Goal: Task Accomplishment & Management: Manage account settings

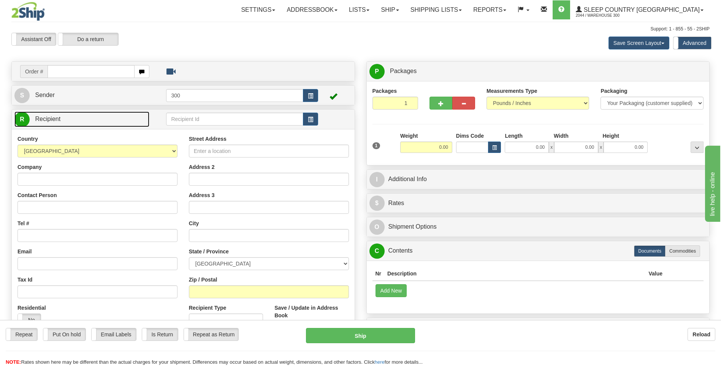
click at [95, 122] on link "R Recipient" at bounding box center [81, 119] width 135 height 16
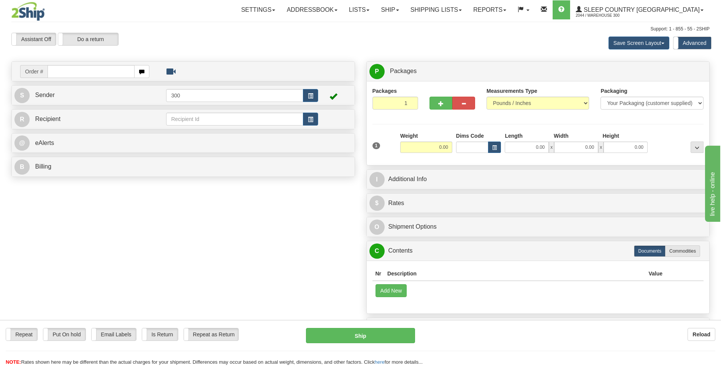
click at [183, 40] on div "Assistant On Assistant Off Do a return Do a return" at bounding box center [154, 39] width 296 height 13
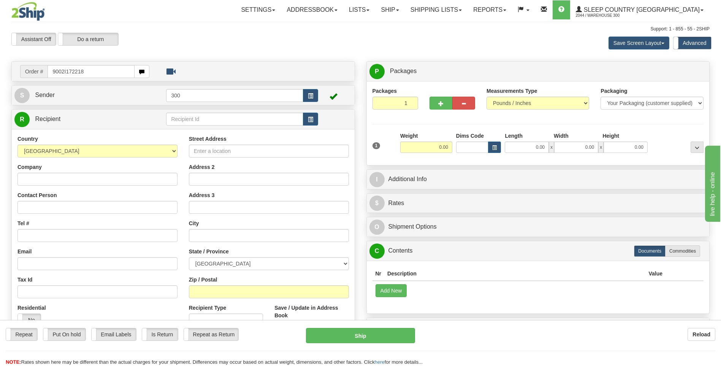
type input "9002I172218"
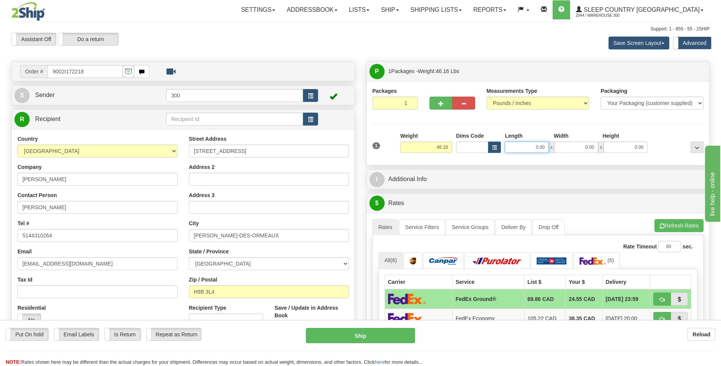
click at [517, 147] on input "0.00" at bounding box center [527, 146] width 44 height 11
type input "17.00"
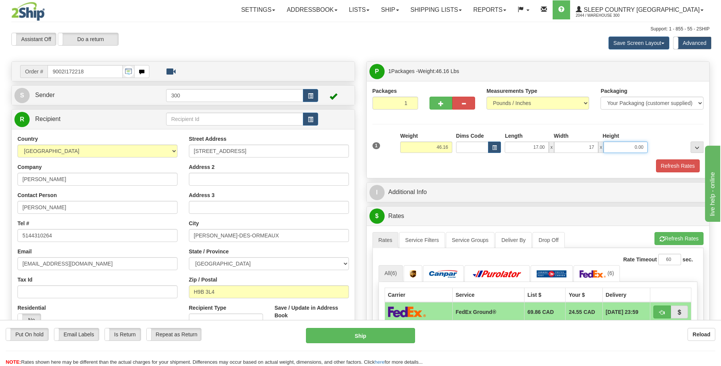
type input "17.00"
type input "42.00"
click at [656, 159] on button "Refresh Rates" at bounding box center [678, 165] width 44 height 13
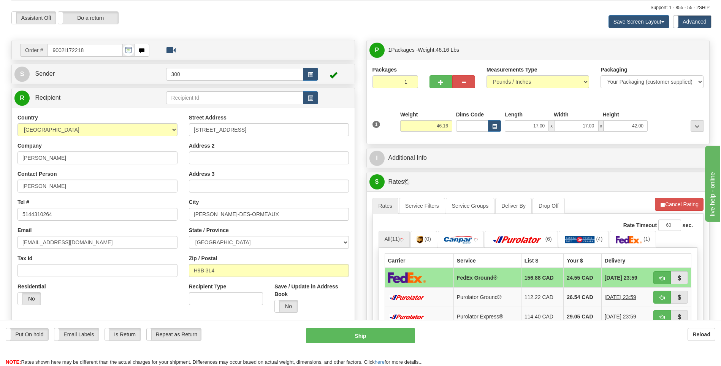
scroll to position [38, 0]
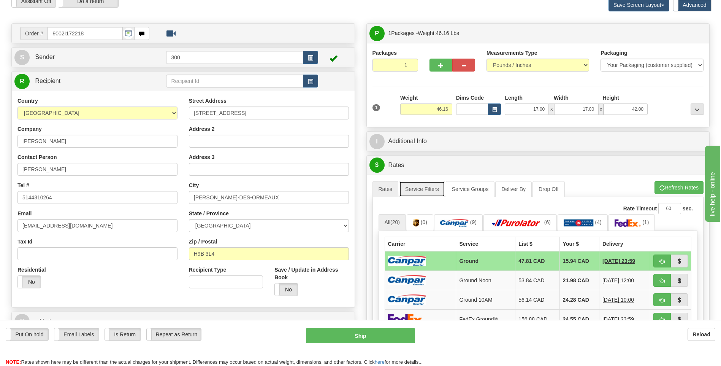
click at [419, 189] on link "Service Filters" at bounding box center [422, 189] width 46 height 16
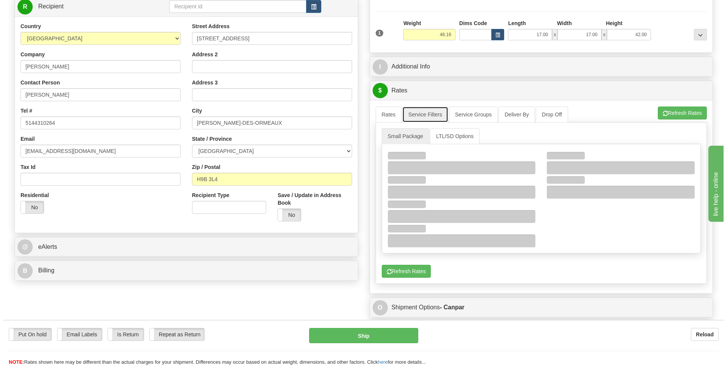
scroll to position [114, 0]
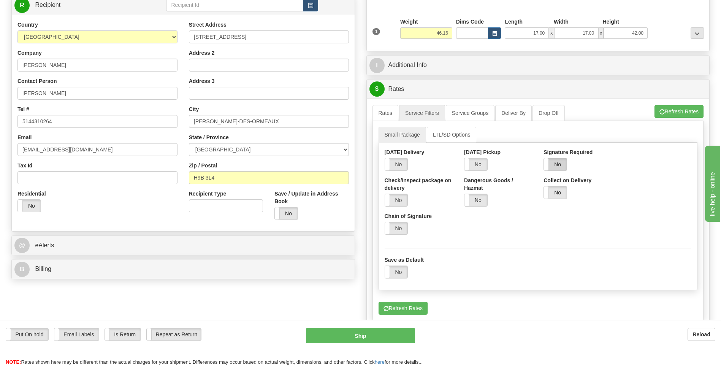
click at [559, 165] on label "No" at bounding box center [555, 164] width 23 height 12
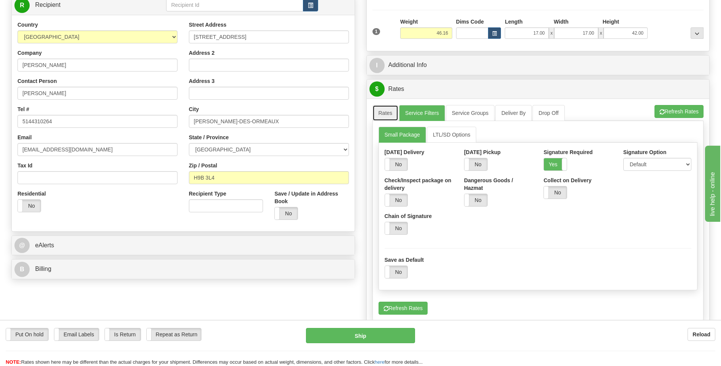
click at [391, 116] on link "Rates" at bounding box center [385, 113] width 26 height 16
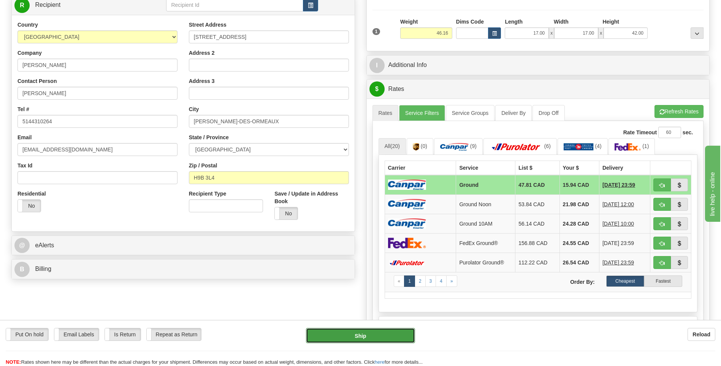
click at [361, 334] on button "Ship" at bounding box center [360, 335] width 109 height 15
type input "1"
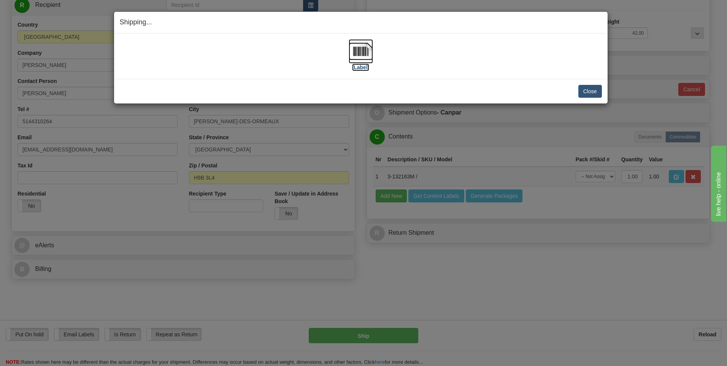
click at [359, 50] on img at bounding box center [360, 51] width 24 height 24
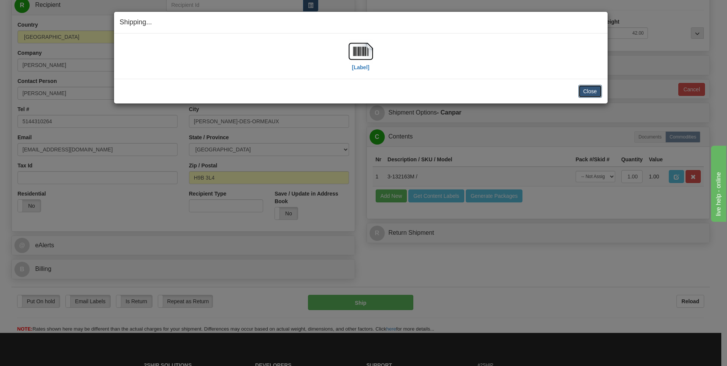
click at [592, 91] on button "Close" at bounding box center [590, 91] width 24 height 13
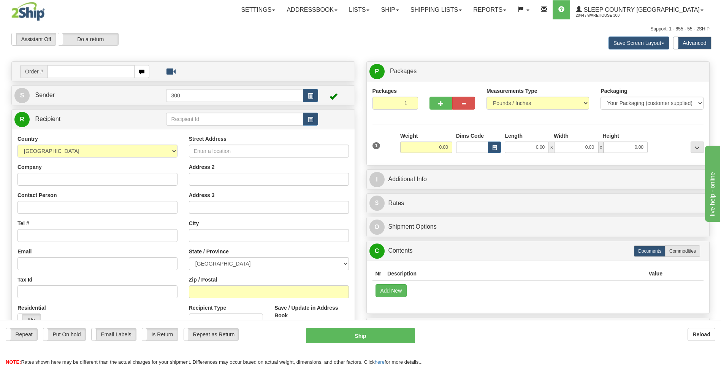
click at [59, 170] on div "Company" at bounding box center [97, 174] width 160 height 22
type input "9002I172583"
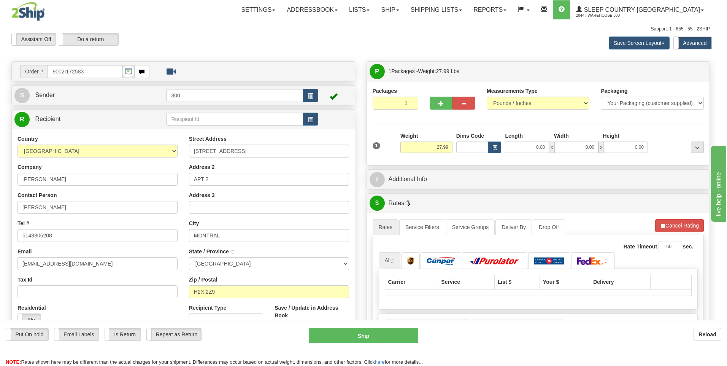
type input "[GEOGRAPHIC_DATA]"
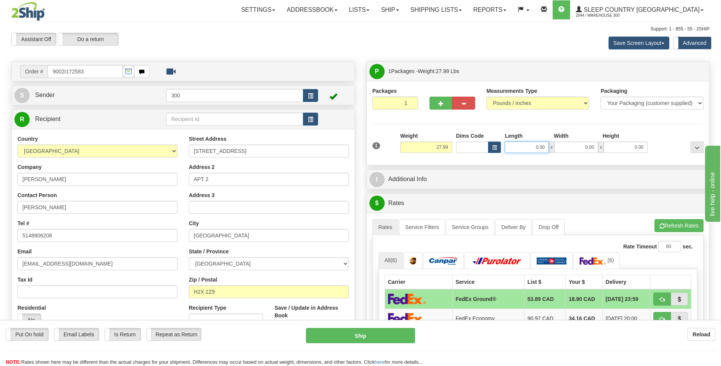
click at [533, 149] on input "0.00" at bounding box center [527, 146] width 44 height 11
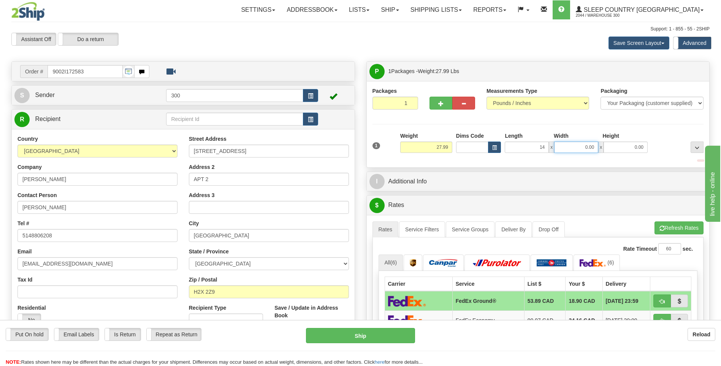
type input "14.00"
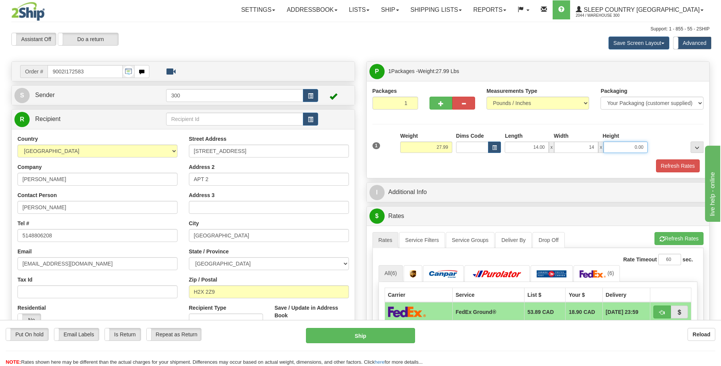
type input "14.00"
type input "40.00"
click at [656, 159] on button "Refresh Rates" at bounding box center [678, 165] width 44 height 13
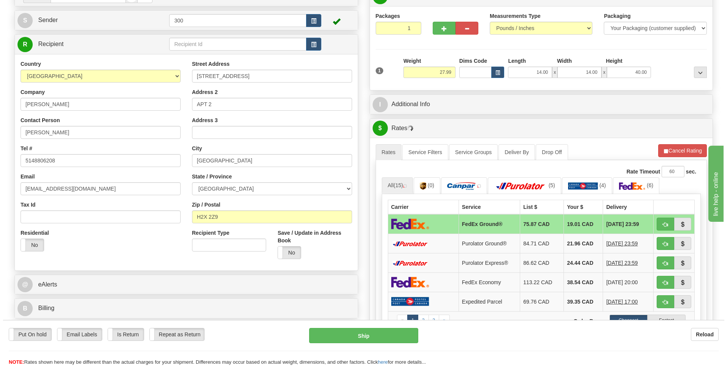
scroll to position [76, 0]
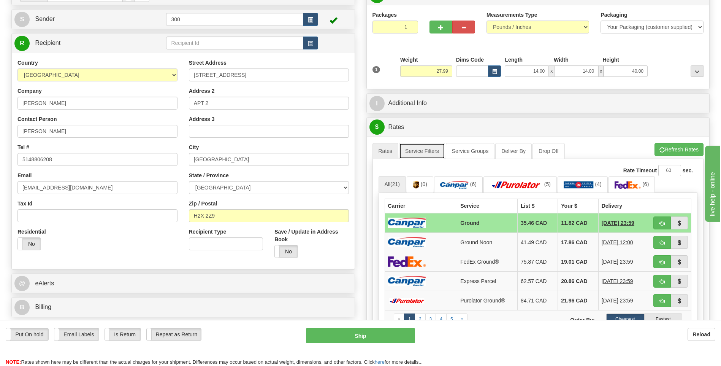
click at [415, 149] on link "Service Filters" at bounding box center [422, 151] width 46 height 16
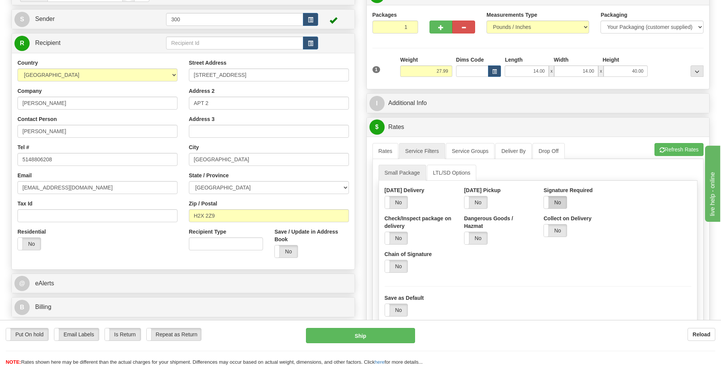
click at [562, 203] on label "No" at bounding box center [555, 202] width 23 height 12
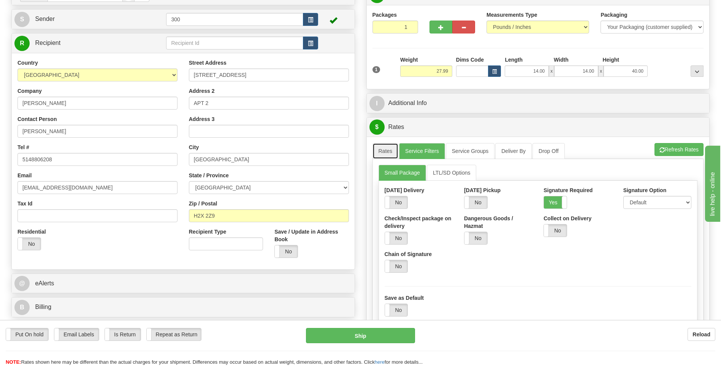
click at [386, 151] on link "Rates" at bounding box center [385, 151] width 26 height 16
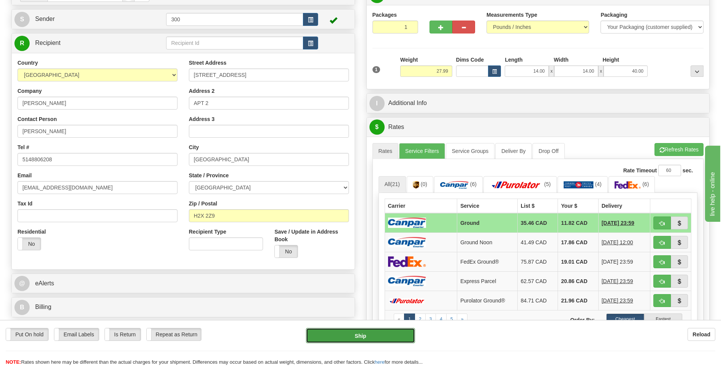
click at [365, 337] on button "Ship" at bounding box center [360, 335] width 109 height 15
type input "1"
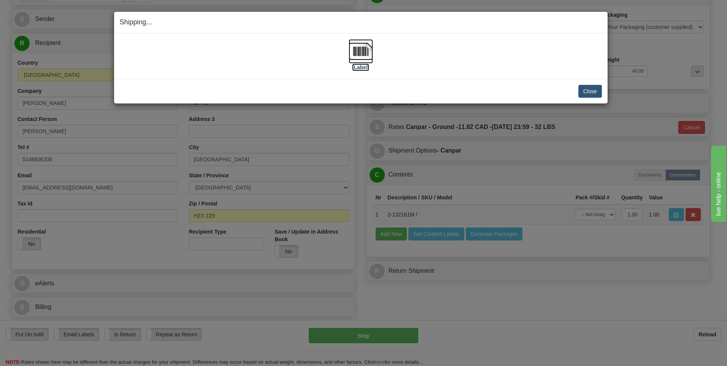
click at [357, 50] on img at bounding box center [360, 51] width 24 height 24
click at [582, 92] on button "Close" at bounding box center [590, 91] width 24 height 13
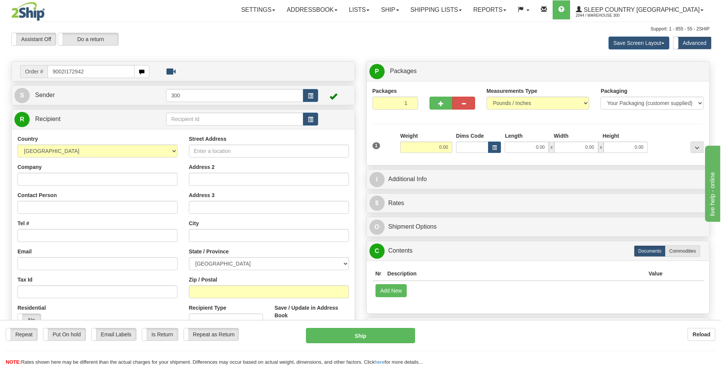
type input "9002I172942"
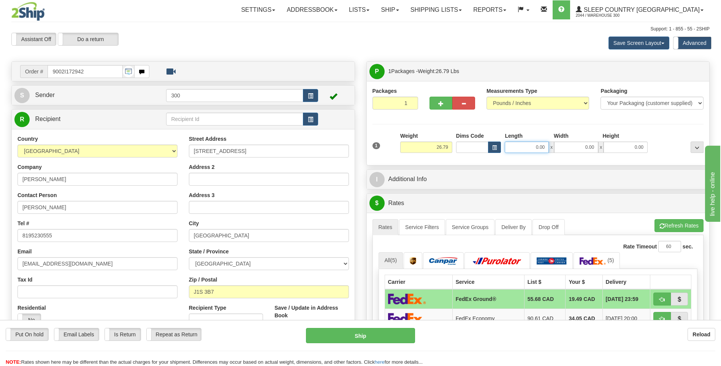
click at [528, 150] on input "0.00" at bounding box center [527, 146] width 44 height 11
type input "13.00"
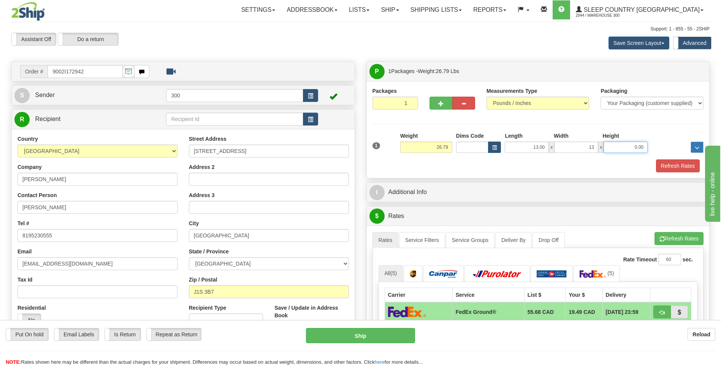
type input "13.00"
type input "40.00"
click at [656, 159] on button "Refresh Rates" at bounding box center [678, 165] width 44 height 13
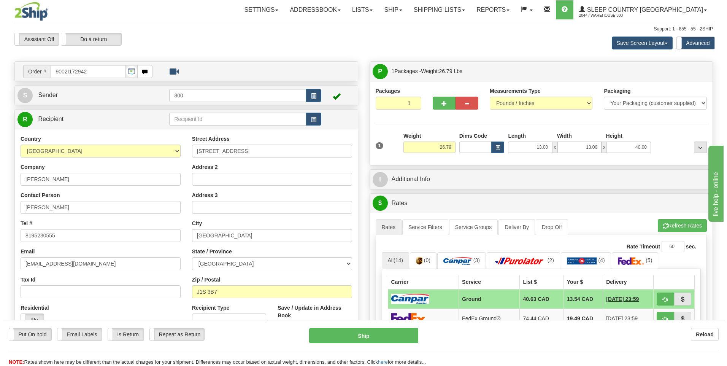
scroll to position [38, 0]
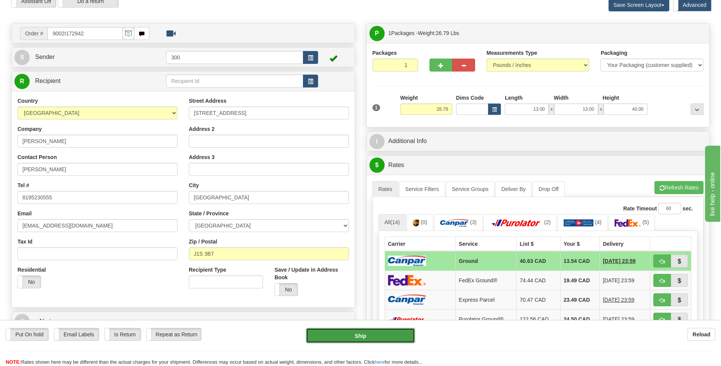
click at [350, 338] on button "Ship" at bounding box center [360, 335] width 109 height 15
type input "1"
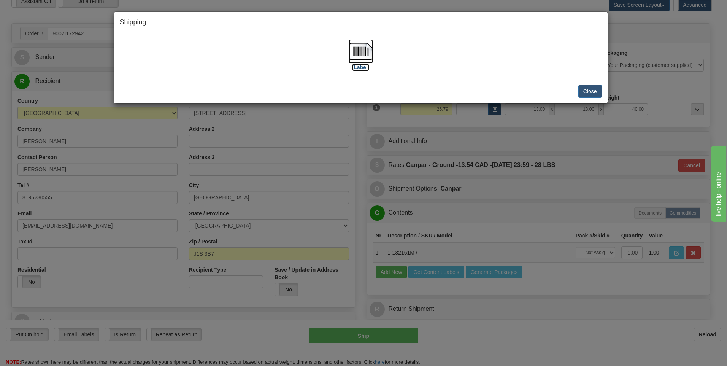
click at [363, 52] on img at bounding box center [360, 51] width 24 height 24
click at [581, 92] on button "Close" at bounding box center [590, 91] width 24 height 13
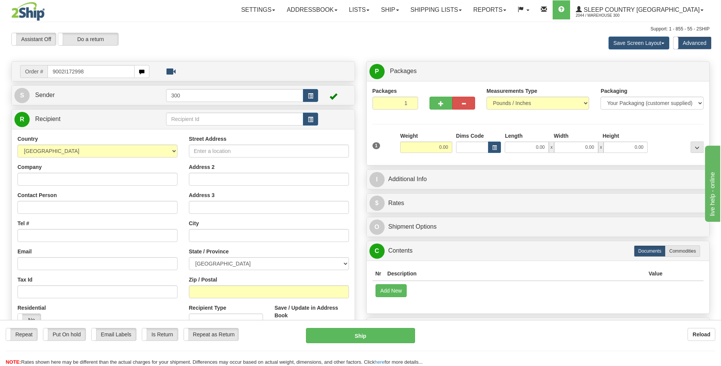
type input "9002I172998"
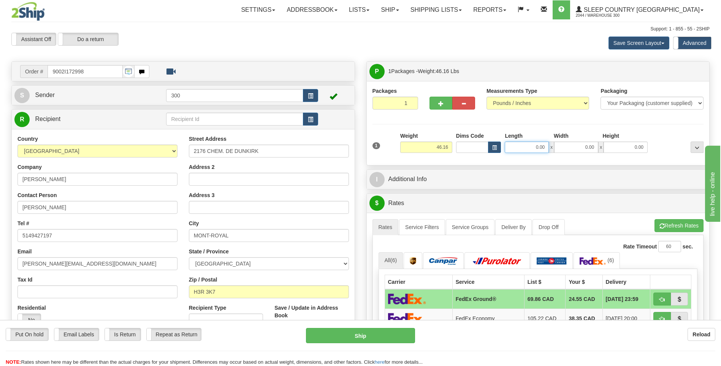
click at [526, 146] on input "0.00" at bounding box center [527, 146] width 44 height 11
type input "17.00"
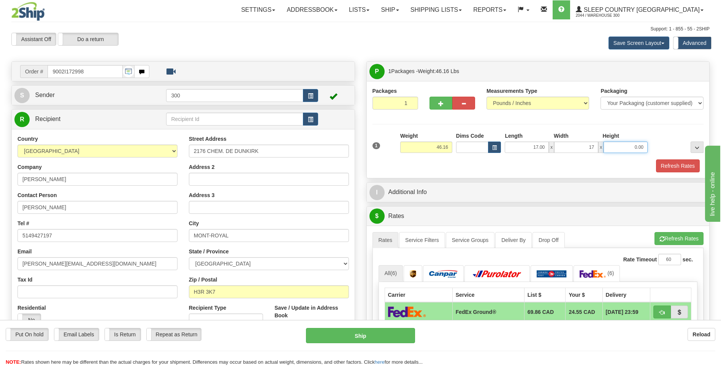
type input "17.00"
type input "42.00"
click at [656, 159] on button "Refresh Rates" at bounding box center [678, 165] width 44 height 13
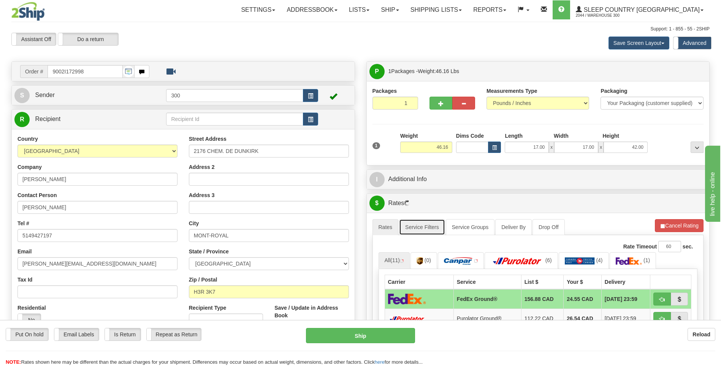
click at [415, 231] on link "Service Filters" at bounding box center [422, 227] width 46 height 16
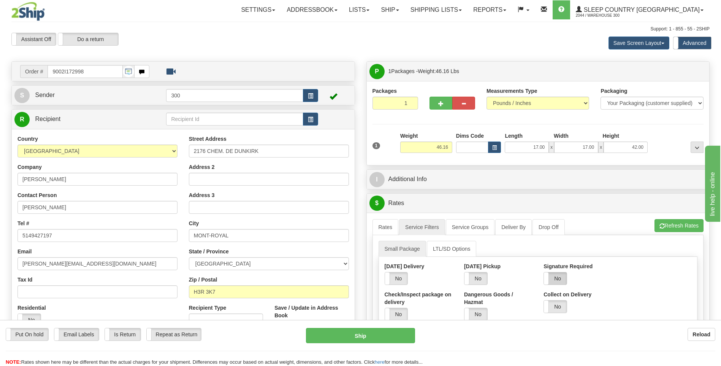
click at [562, 277] on label "No" at bounding box center [555, 278] width 23 height 12
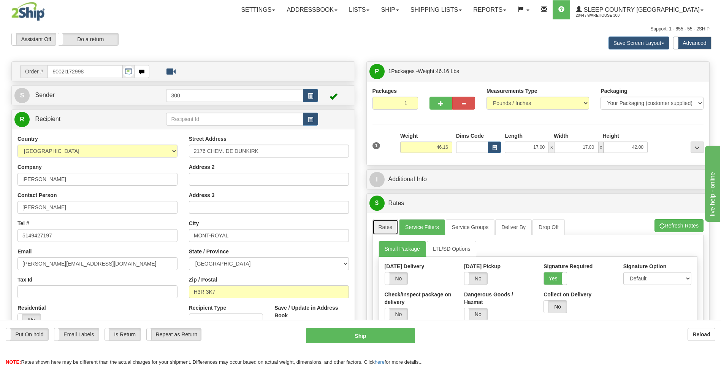
click at [390, 225] on link "Rates" at bounding box center [385, 227] width 26 height 16
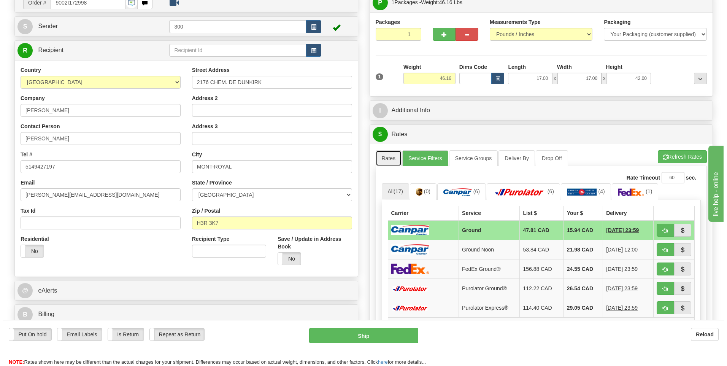
scroll to position [114, 0]
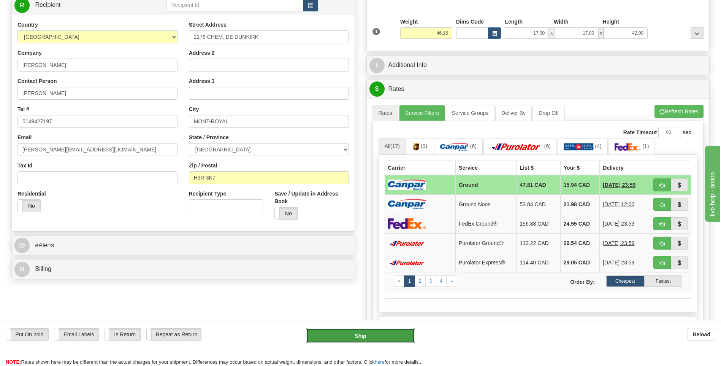
click at [352, 334] on button "Ship" at bounding box center [360, 335] width 109 height 15
type input "1"
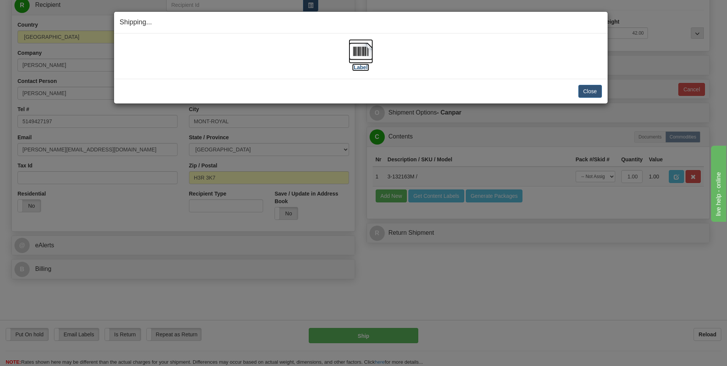
click at [355, 47] on img at bounding box center [360, 51] width 24 height 24
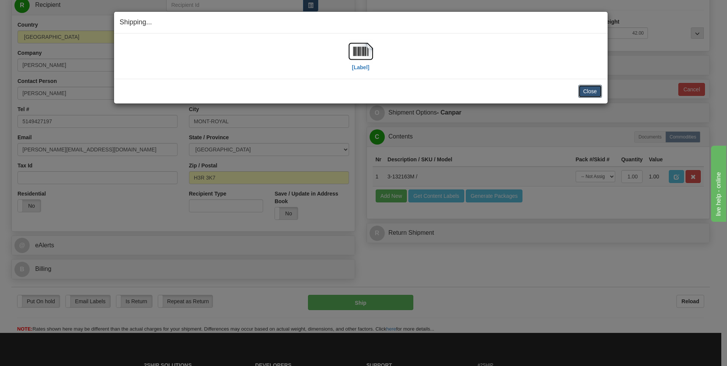
drag, startPoint x: 586, startPoint y: 88, endPoint x: 567, endPoint y: 88, distance: 18.6
click at [586, 88] on button "Close" at bounding box center [590, 91] width 24 height 13
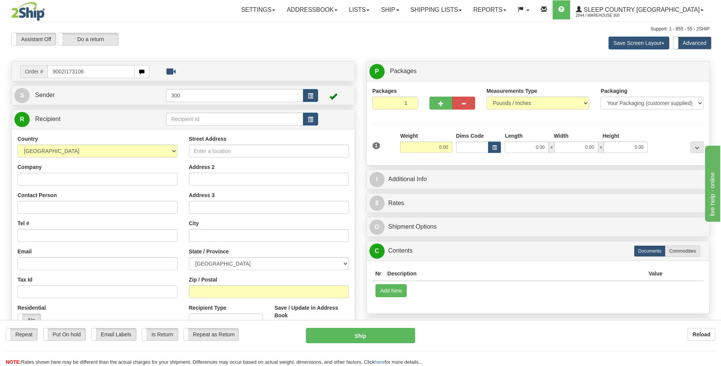
type input "9002I173106"
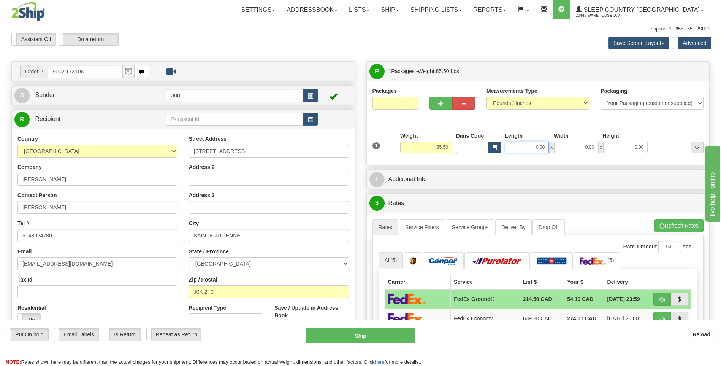
click at [523, 147] on input "0.00" at bounding box center [527, 146] width 44 height 11
type input "19.50"
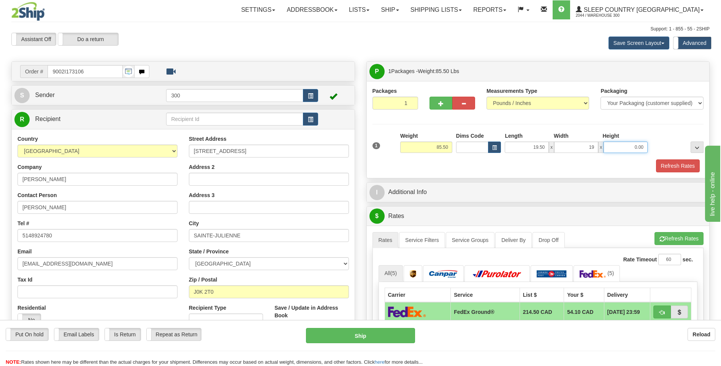
type input "19.00"
type input "45.00"
click at [656, 159] on button "Refresh Rates" at bounding box center [678, 165] width 44 height 13
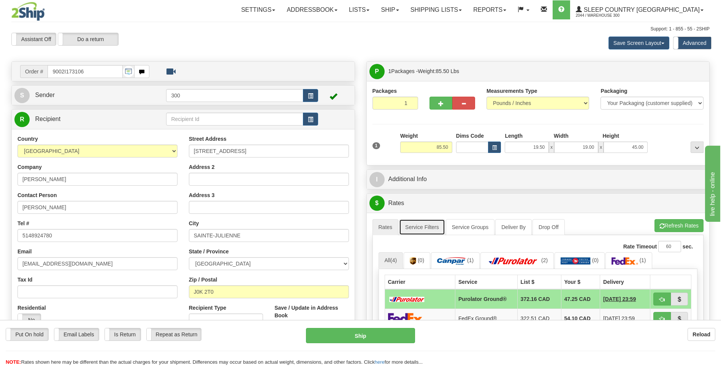
click at [428, 228] on link "Service Filters" at bounding box center [422, 227] width 46 height 16
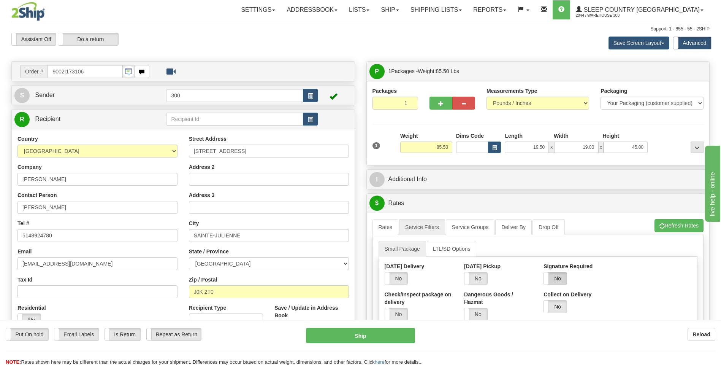
click at [559, 279] on label "No" at bounding box center [555, 278] width 23 height 12
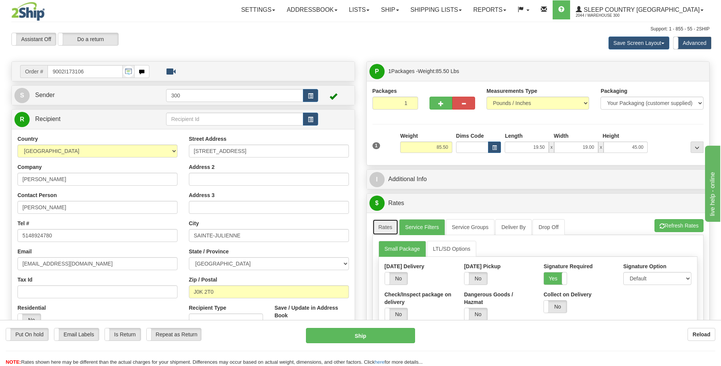
click at [385, 229] on link "Rates" at bounding box center [385, 227] width 26 height 16
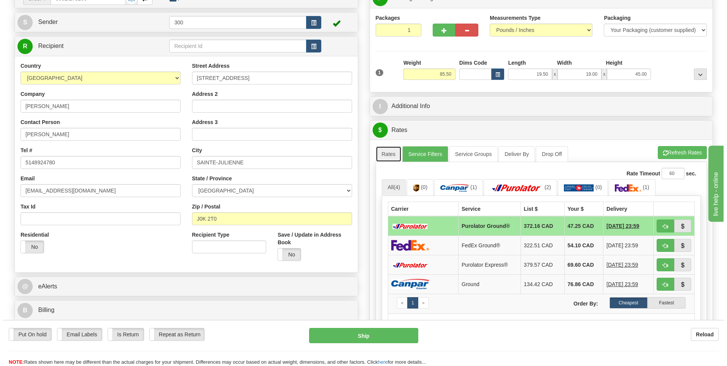
scroll to position [76, 0]
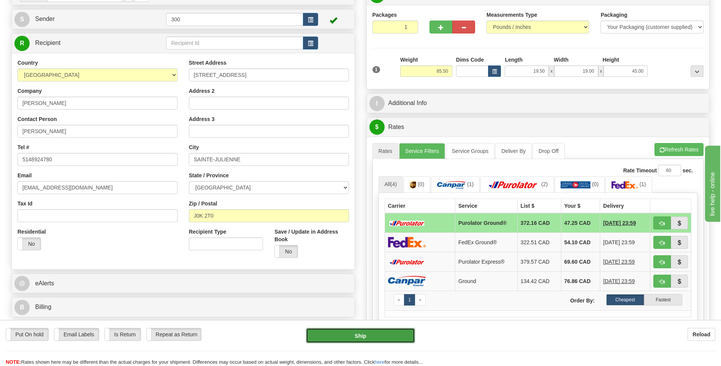
click at [372, 331] on button "Ship" at bounding box center [360, 335] width 109 height 15
type input "260"
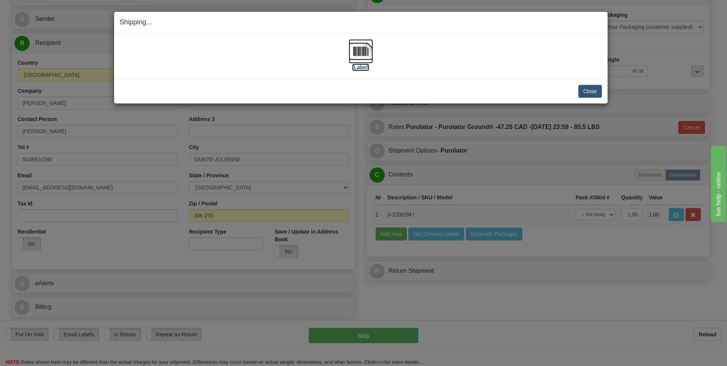
click at [363, 53] on img at bounding box center [360, 51] width 24 height 24
click at [586, 92] on button "Close" at bounding box center [590, 91] width 24 height 13
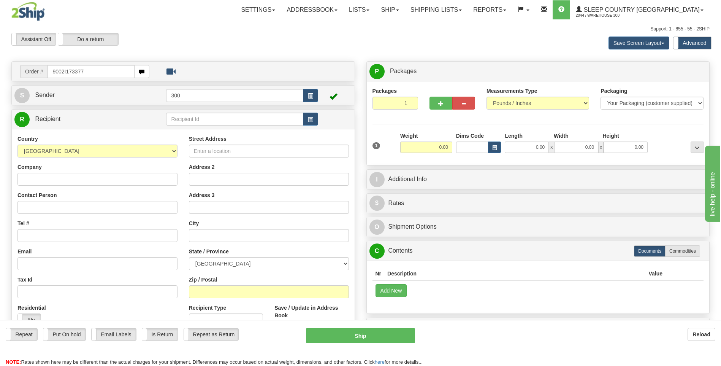
type input "9002I173377"
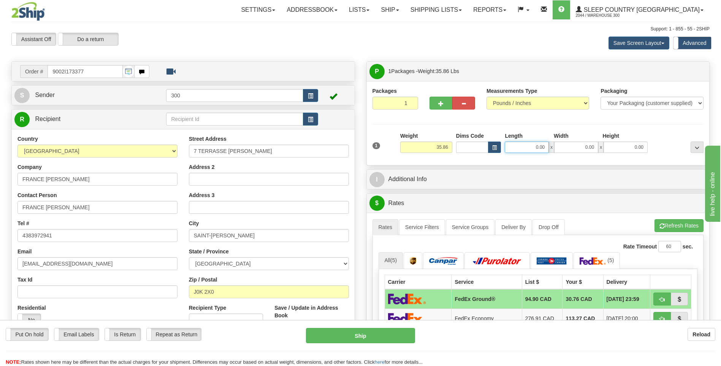
click at [528, 147] on input "0.00" at bounding box center [527, 146] width 44 height 11
type input "15.00"
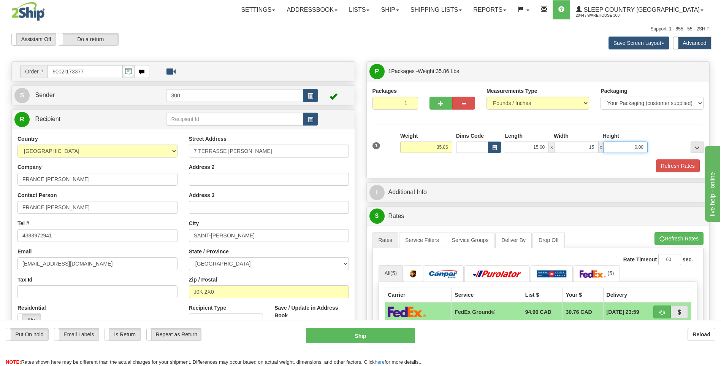
type input "15.00"
type input "42.00"
click at [656, 159] on button "Refresh Rates" at bounding box center [678, 165] width 44 height 13
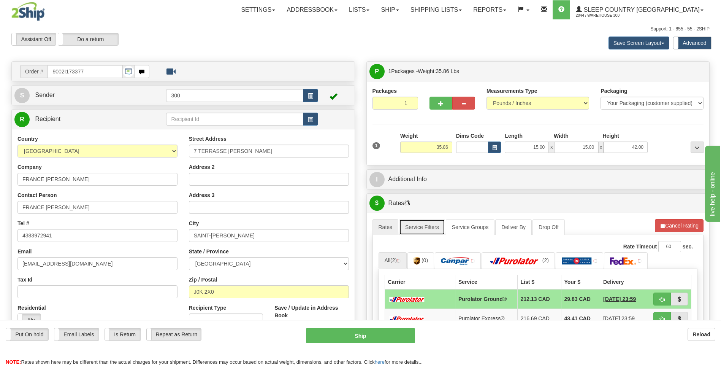
click at [421, 225] on link "Service Filters" at bounding box center [422, 227] width 46 height 16
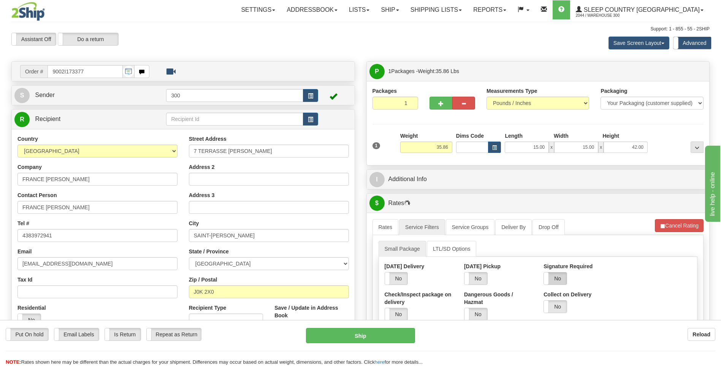
click at [556, 279] on label "No" at bounding box center [555, 278] width 23 height 12
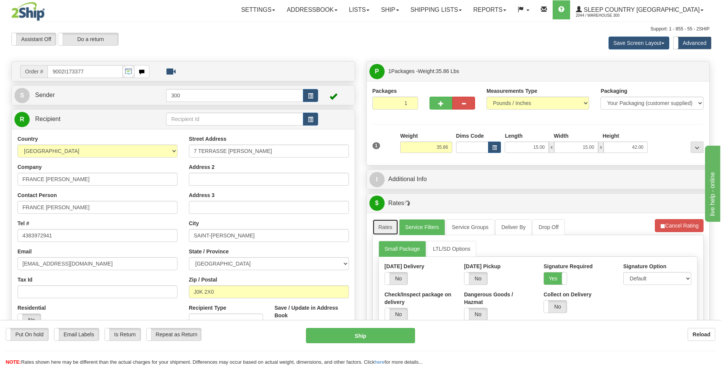
click at [384, 226] on link "Rates" at bounding box center [385, 227] width 26 height 16
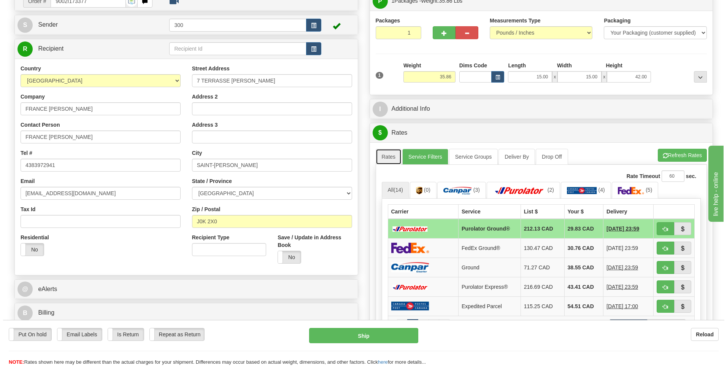
scroll to position [76, 0]
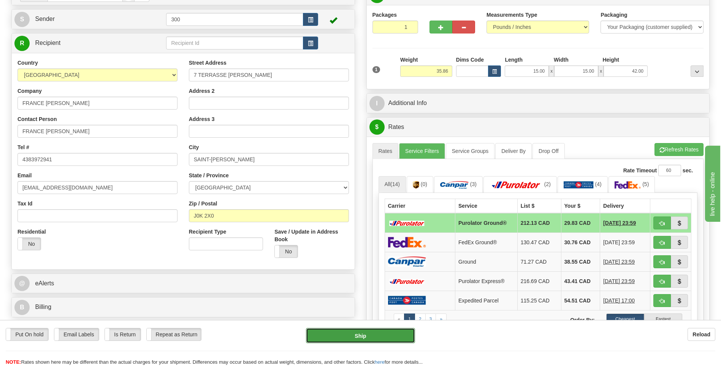
click at [346, 338] on button "Ship" at bounding box center [360, 335] width 109 height 15
type input "260"
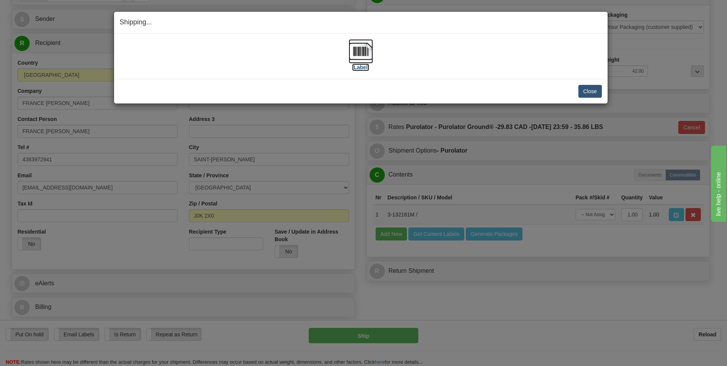
click at [358, 51] on img at bounding box center [360, 51] width 24 height 24
click at [587, 87] on button "Close" at bounding box center [590, 91] width 24 height 13
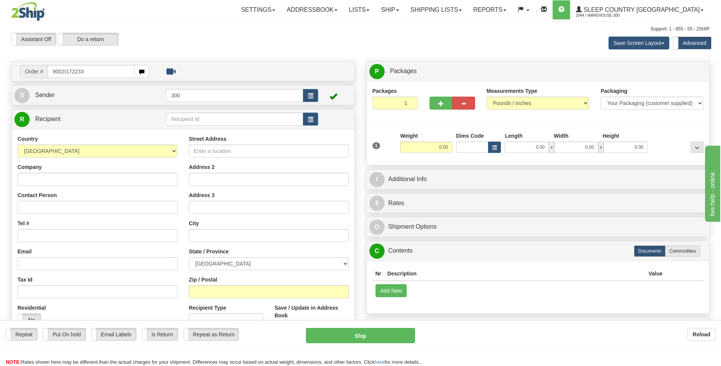
type input "9002I172233"
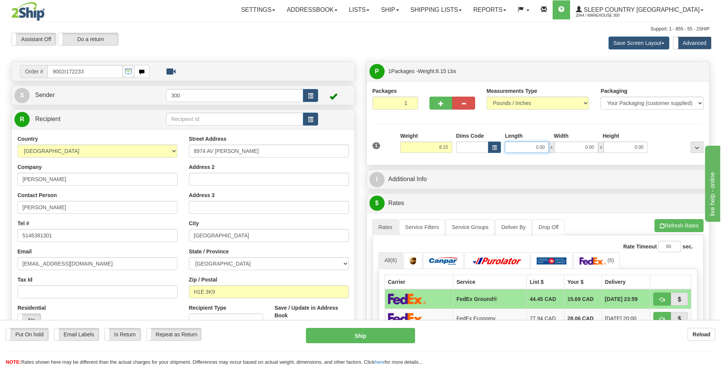
click at [523, 150] on input "0.00" at bounding box center [527, 146] width 44 height 11
type input "8.00"
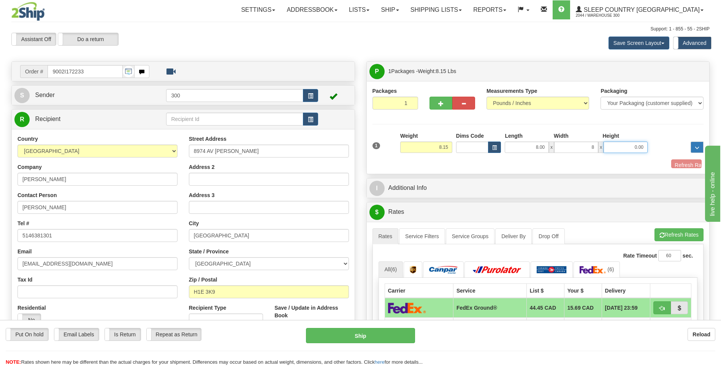
type input "8.00"
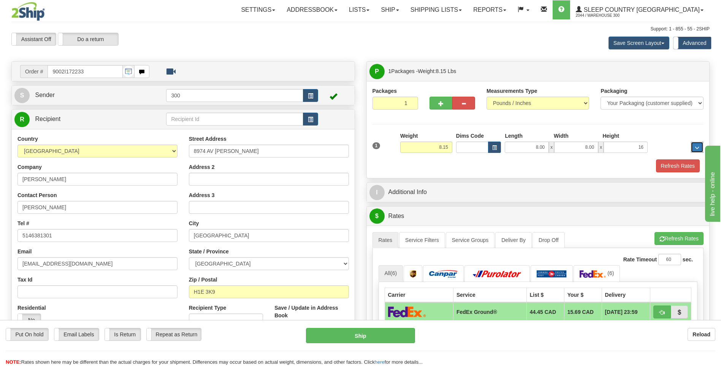
type input "16.00"
click at [656, 159] on button "Refresh Rates" at bounding box center [678, 165] width 44 height 13
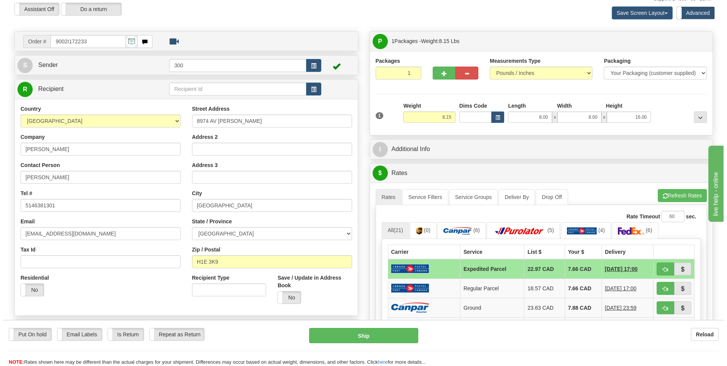
scroll to position [76, 0]
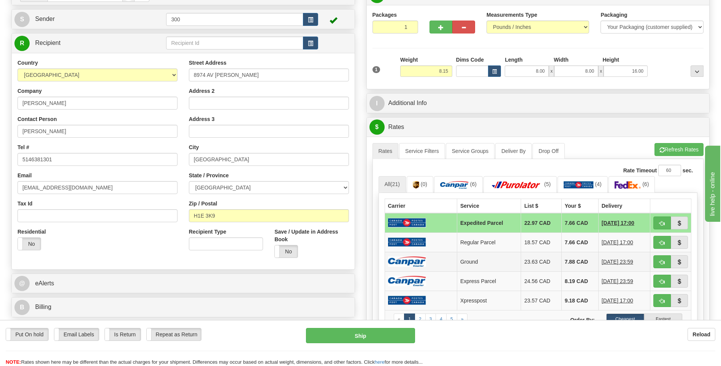
click at [412, 259] on img at bounding box center [407, 261] width 38 height 10
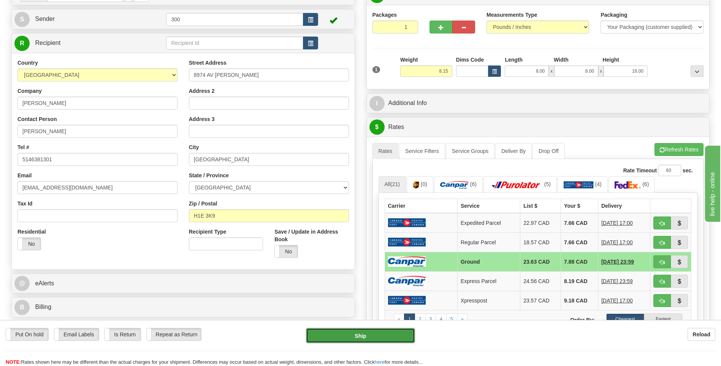
click at [374, 337] on button "Ship" at bounding box center [360, 335] width 109 height 15
type input "1"
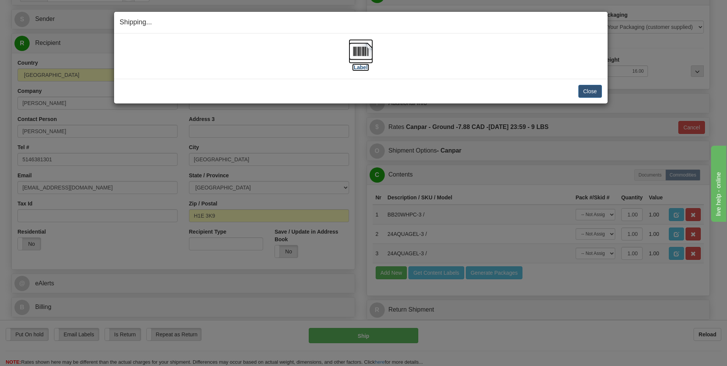
click at [362, 49] on img at bounding box center [360, 51] width 24 height 24
click at [592, 90] on button "Close" at bounding box center [590, 91] width 24 height 13
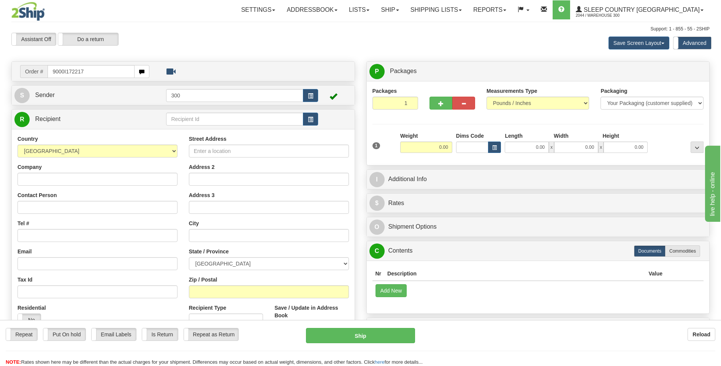
type input "9000I172217"
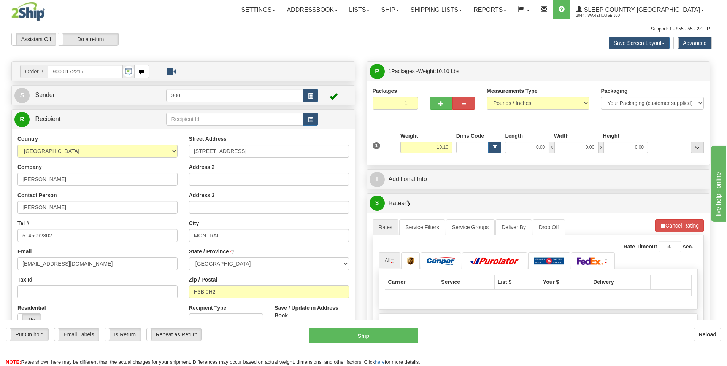
type input "[GEOGRAPHIC_DATA]"
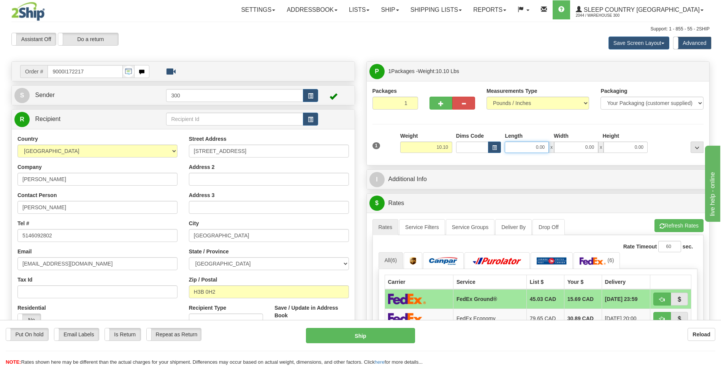
click at [529, 146] on input "0.00" at bounding box center [527, 146] width 44 height 11
type input "8.00"
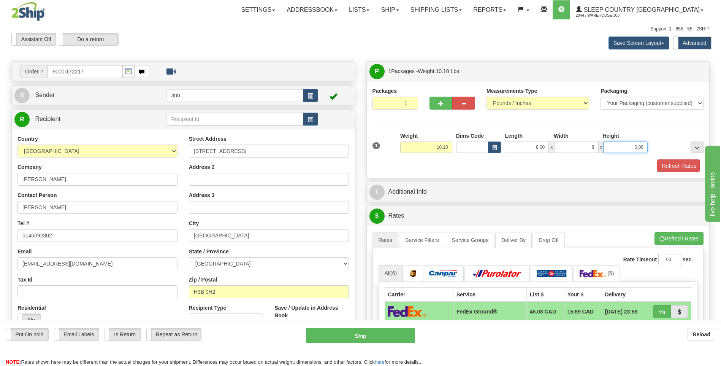
type input "8.00"
type input "16.00"
click at [656, 159] on button "Refresh Rates" at bounding box center [678, 165] width 44 height 13
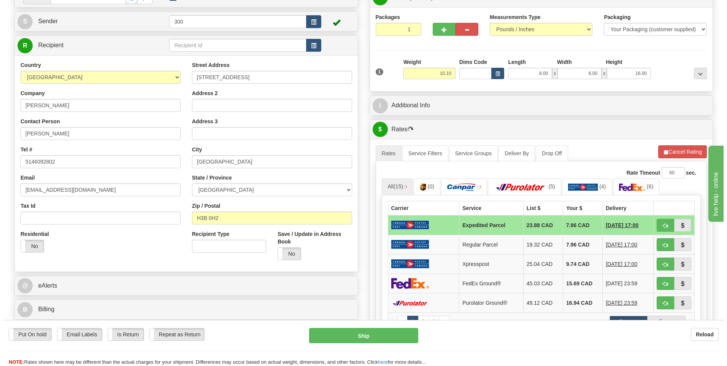
scroll to position [76, 0]
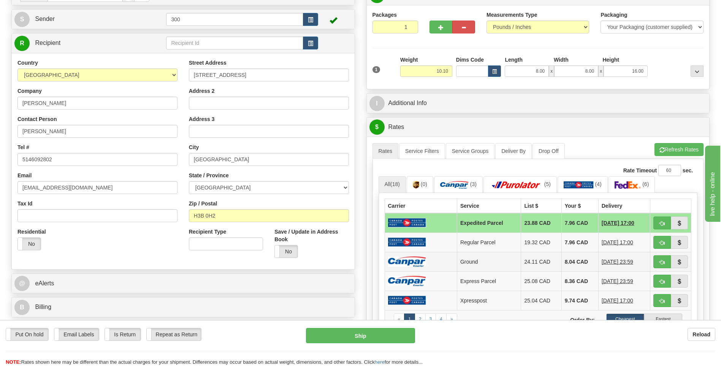
click at [419, 261] on img at bounding box center [407, 261] width 38 height 10
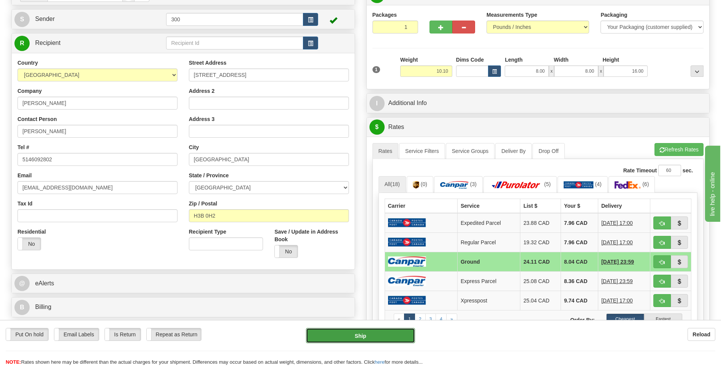
click at [363, 335] on button "Ship" at bounding box center [360, 335] width 109 height 15
type input "1"
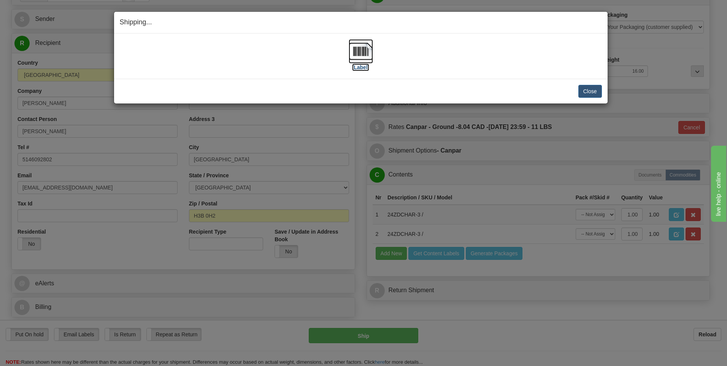
click at [361, 46] on img at bounding box center [360, 51] width 24 height 24
click at [589, 89] on button "Close" at bounding box center [590, 91] width 24 height 13
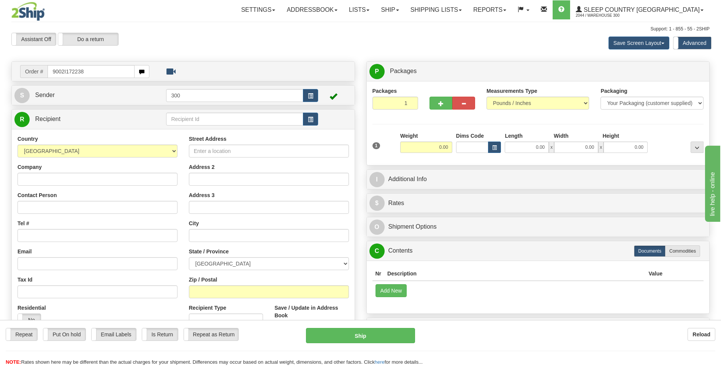
type input "9002I172238"
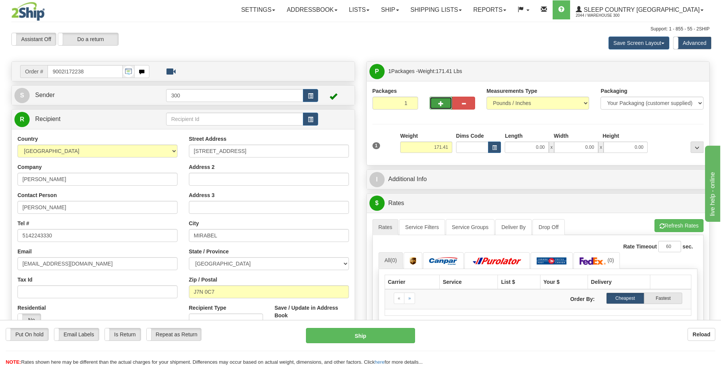
click at [438, 99] on button "button" at bounding box center [440, 103] width 23 height 13
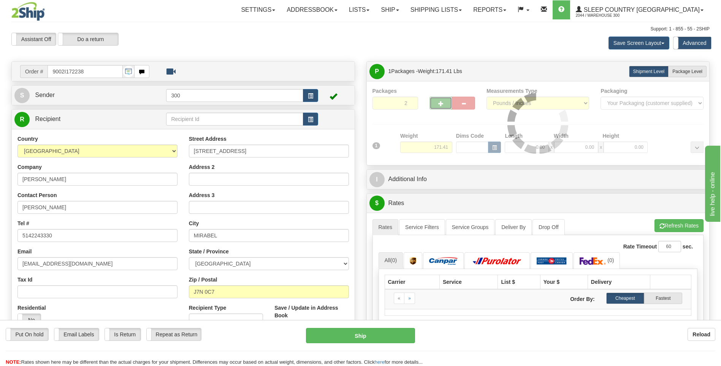
click at [438, 99] on div "Packages 2 1 Measurements Type" at bounding box center [537, 123] width 331 height 72
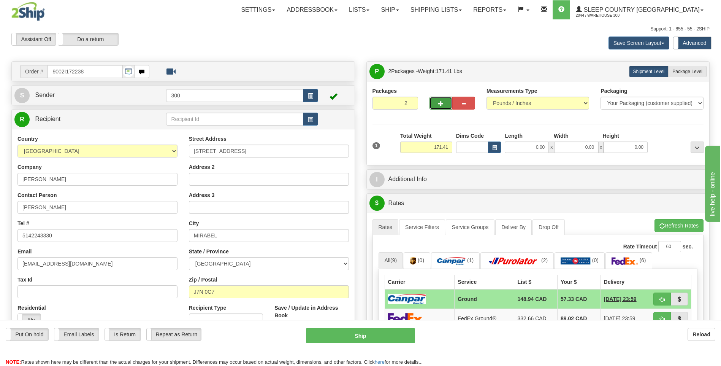
click at [436, 97] on button "button" at bounding box center [440, 103] width 23 height 13
type input "3"
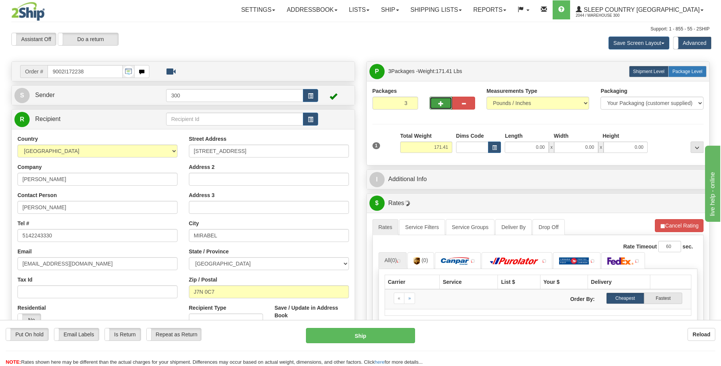
click at [689, 72] on span "Package Level" at bounding box center [687, 71] width 30 height 5
radio input "true"
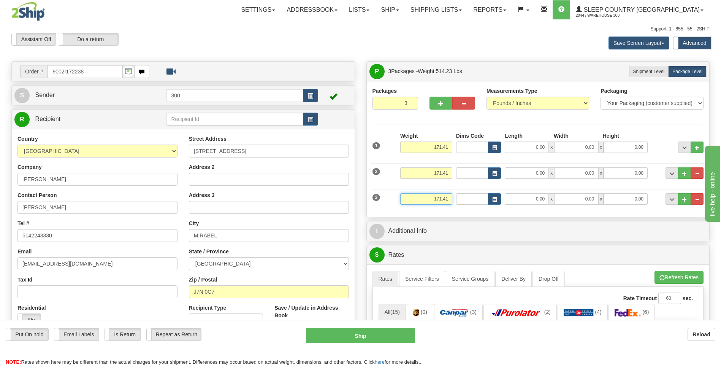
drag, startPoint x: 430, startPoint y: 201, endPoint x: 453, endPoint y: 198, distance: 22.9
click at [453, 198] on div "Weight 171.41" at bounding box center [426, 201] width 56 height 17
type input "6.41"
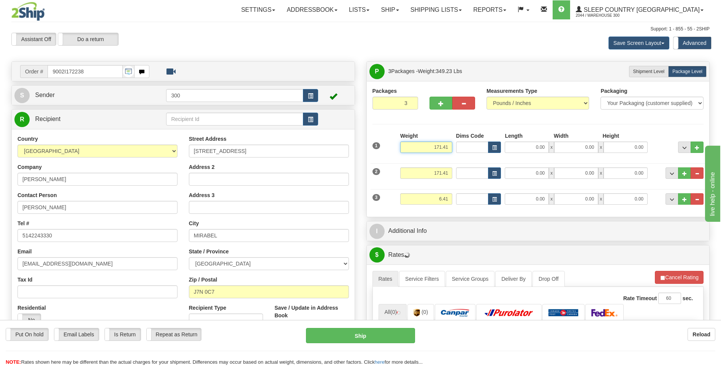
drag, startPoint x: 424, startPoint y: 144, endPoint x: 461, endPoint y: 150, distance: 37.6
click at [461, 150] on div "1 Weight 171.41 Dims Code x" at bounding box center [537, 145] width 335 height 27
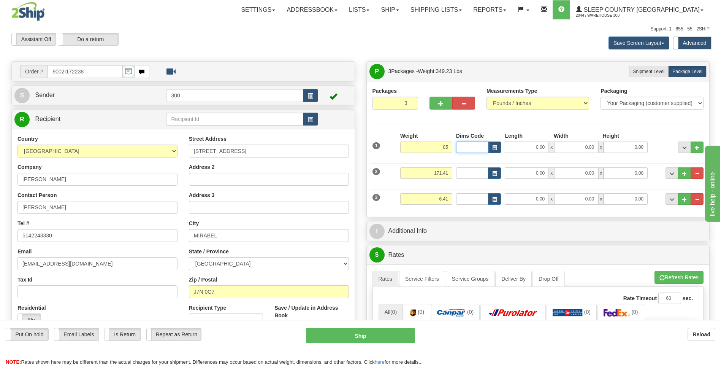
type input "85.00"
drag, startPoint x: 432, startPoint y: 173, endPoint x: 457, endPoint y: 173, distance: 25.1
click at [457, 173] on div "2 Weight 171.41 Dims Code Length Width 0.00" at bounding box center [537, 171] width 335 height 25
type input "80.00"
click at [529, 145] on input "0.00" at bounding box center [527, 146] width 44 height 11
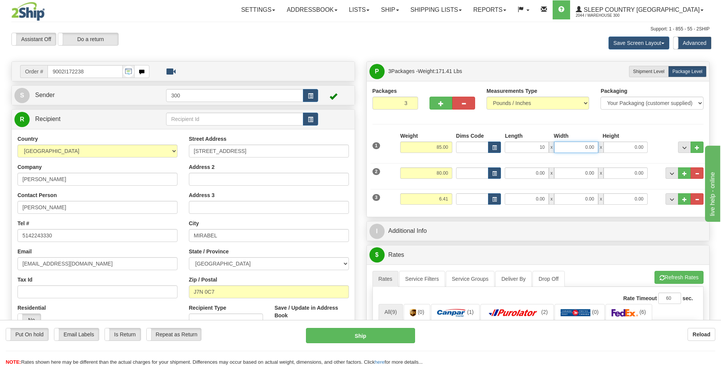
type input "10.00"
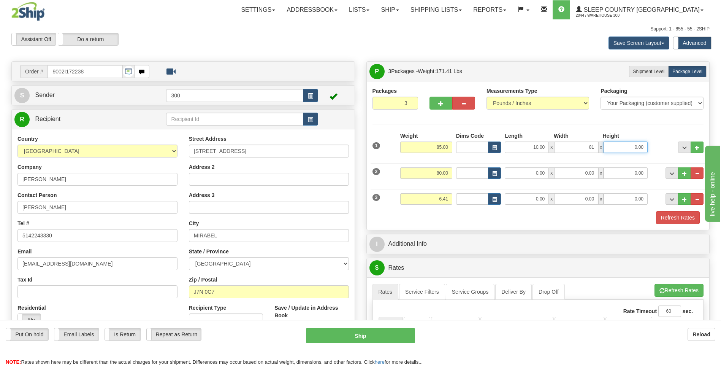
type input "81.00"
type input "10.00"
type input "21.00"
type input "42.00"
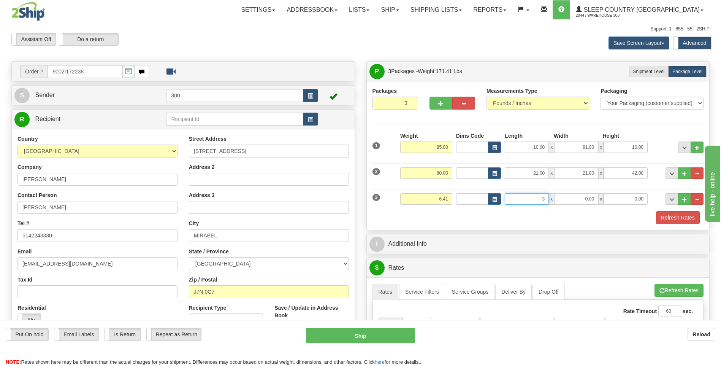
type input "3.50"
type input "13.00"
type input "11.00"
click at [656, 211] on button "Refresh Rates" at bounding box center [678, 217] width 44 height 13
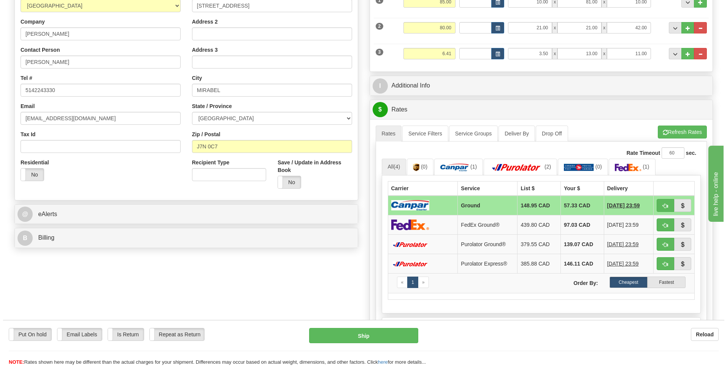
scroll to position [152, 0]
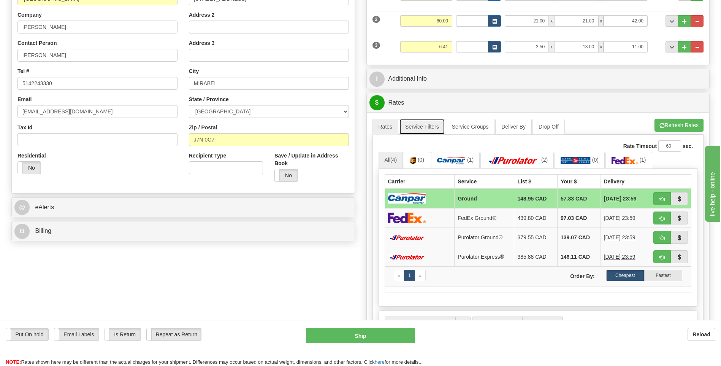
click at [420, 124] on link "Service Filters" at bounding box center [422, 127] width 46 height 16
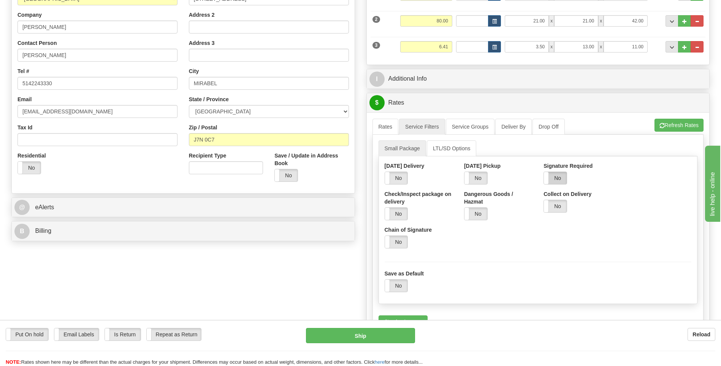
click at [563, 174] on label "No" at bounding box center [555, 178] width 23 height 12
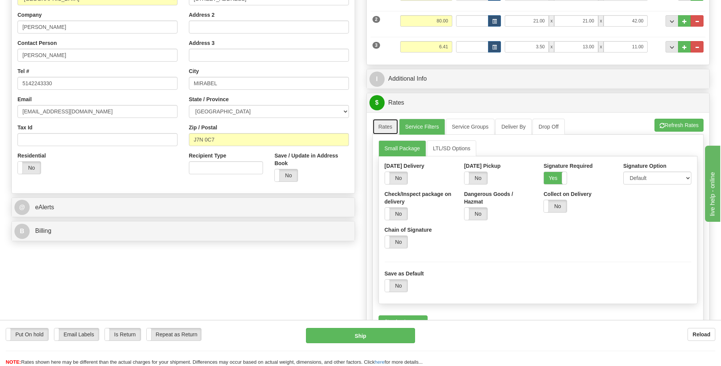
click at [388, 122] on link "Rates" at bounding box center [385, 127] width 26 height 16
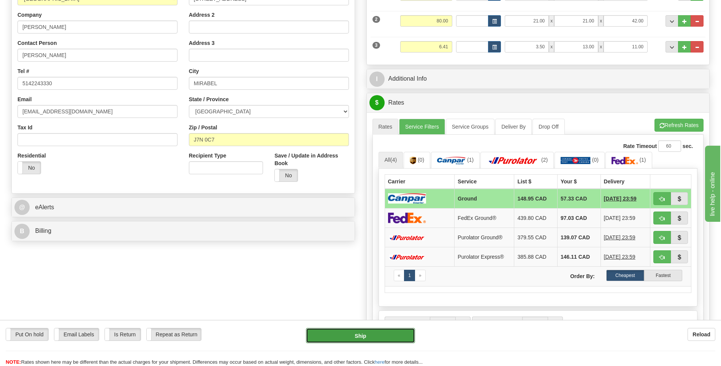
click at [337, 336] on button "Ship" at bounding box center [360, 335] width 109 height 15
type input "1"
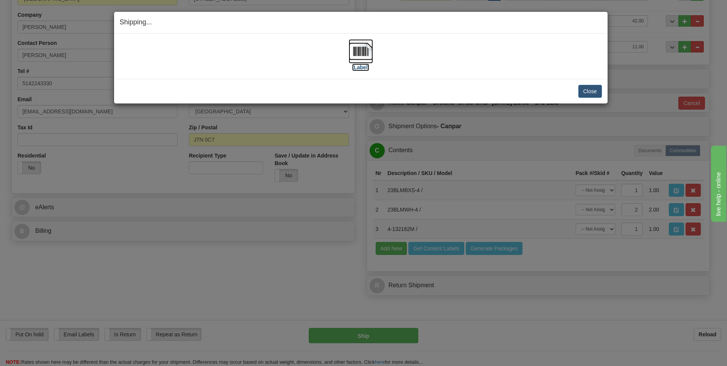
click at [353, 52] on img at bounding box center [360, 51] width 24 height 24
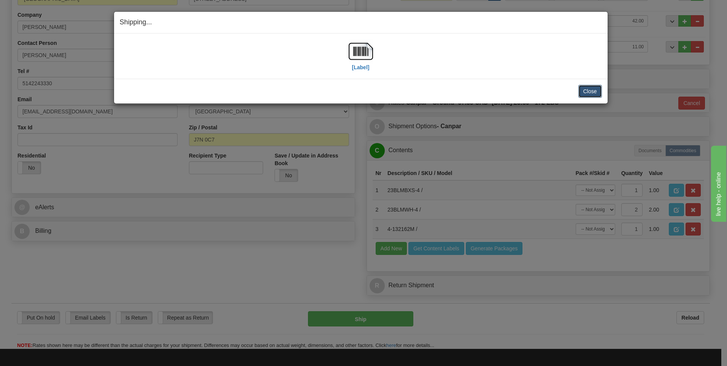
click at [589, 88] on button "Close" at bounding box center [590, 91] width 24 height 13
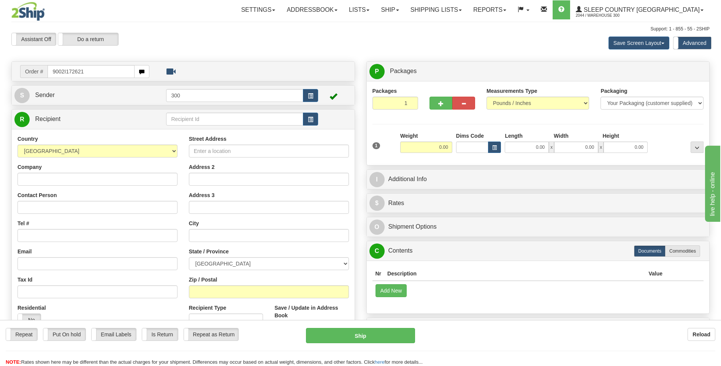
type input "9002I172621"
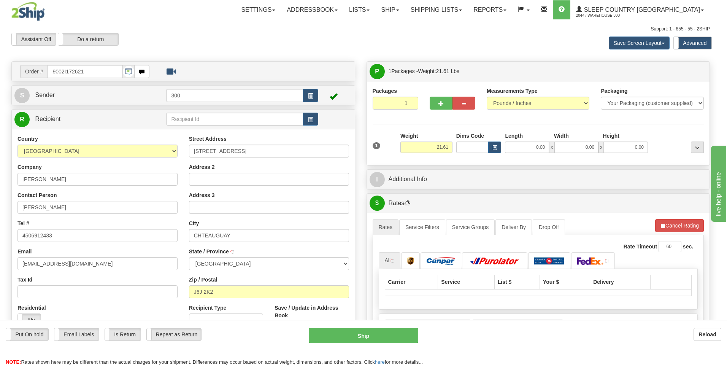
type input "CHATEAUGUAY"
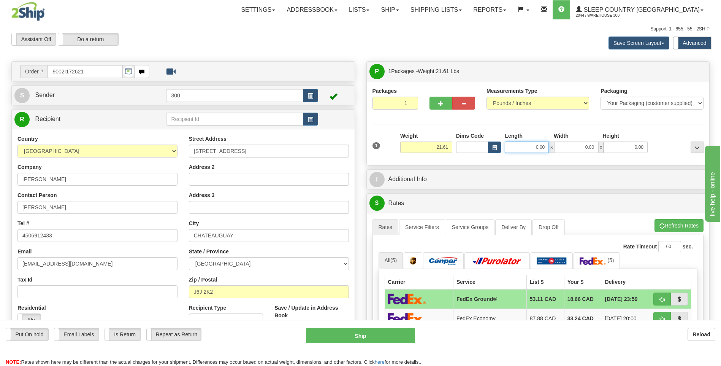
click at [526, 148] on input "0.00" at bounding box center [527, 146] width 44 height 11
type input "11.00"
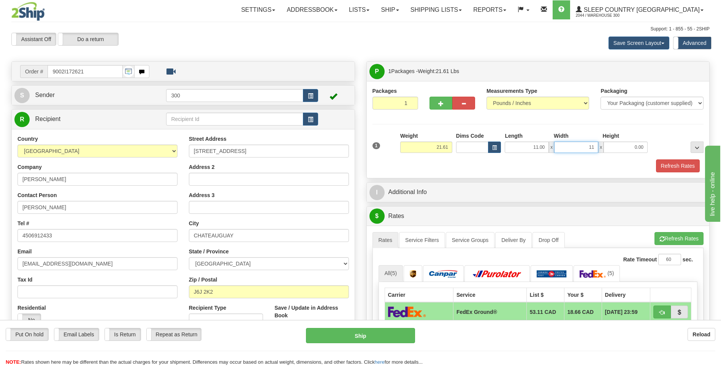
type input "11.00"
type input "23.00"
click at [656, 159] on button "Refresh Rates" at bounding box center [678, 165] width 44 height 13
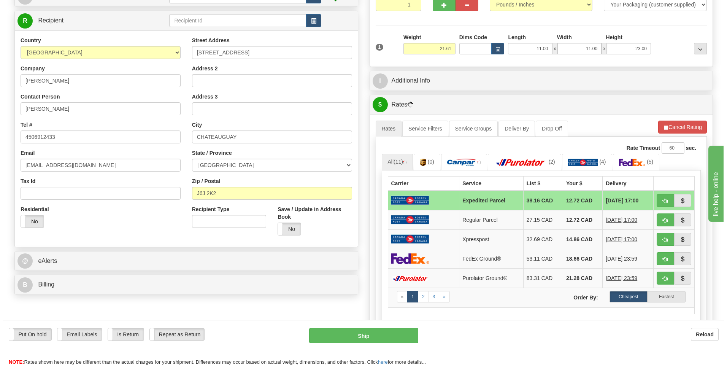
scroll to position [114, 0]
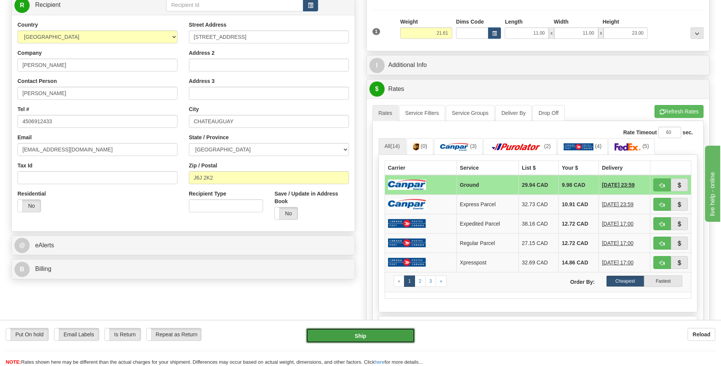
click at [358, 339] on button "Ship" at bounding box center [360, 335] width 109 height 15
type input "1"
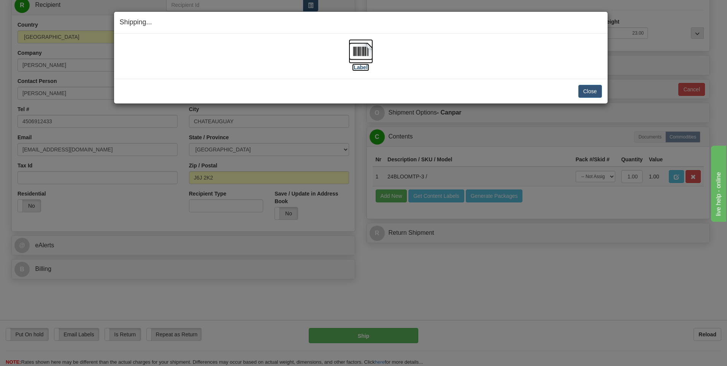
click at [364, 52] on img at bounding box center [360, 51] width 24 height 24
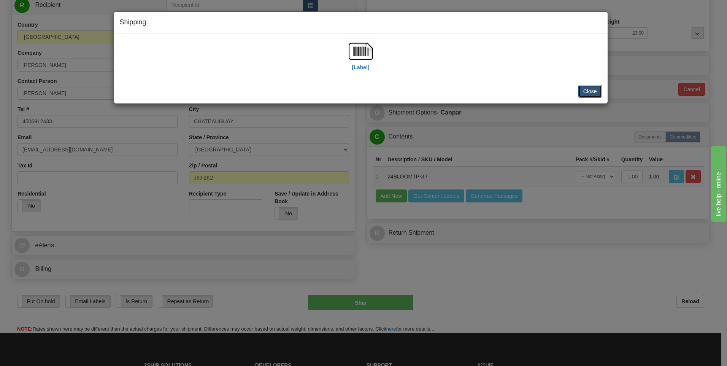
click at [590, 92] on button "Close" at bounding box center [590, 91] width 24 height 13
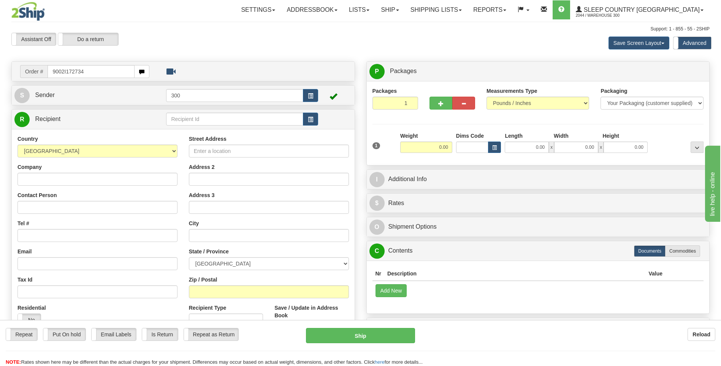
type input "9002I172734"
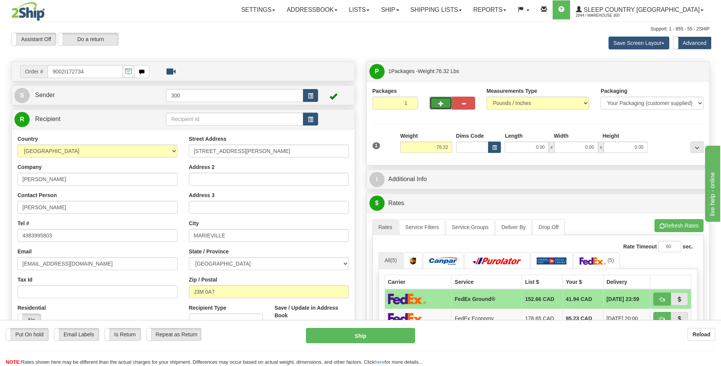
click at [432, 107] on button "button" at bounding box center [440, 103] width 23 height 13
type input "2"
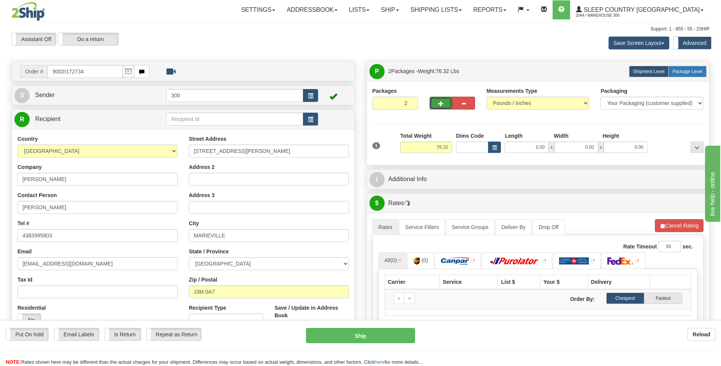
click at [686, 73] on span "Package Level" at bounding box center [687, 71] width 30 height 5
radio input "true"
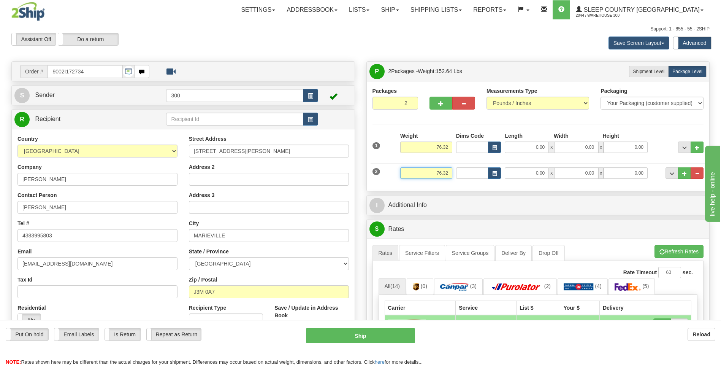
drag, startPoint x: 435, startPoint y: 172, endPoint x: 467, endPoint y: 172, distance: 31.5
click at [467, 172] on div "2 Weight 76.32 Dims Code Length Width Height" at bounding box center [537, 171] width 335 height 25
type input "1.32"
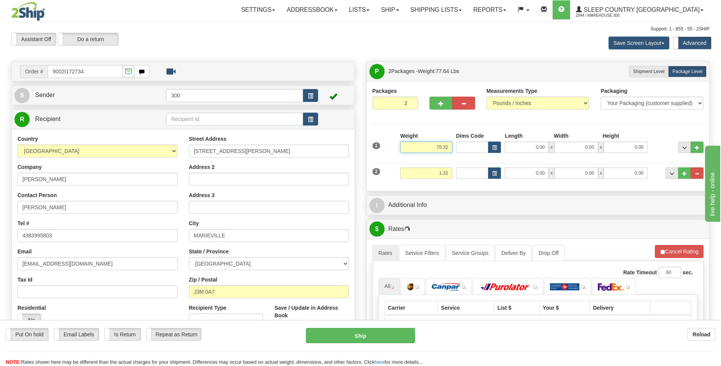
drag, startPoint x: 431, startPoint y: 146, endPoint x: 504, endPoint y: 150, distance: 73.9
click at [504, 150] on div "1 Weight 76.32 Dims Code x x" at bounding box center [537, 145] width 335 height 27
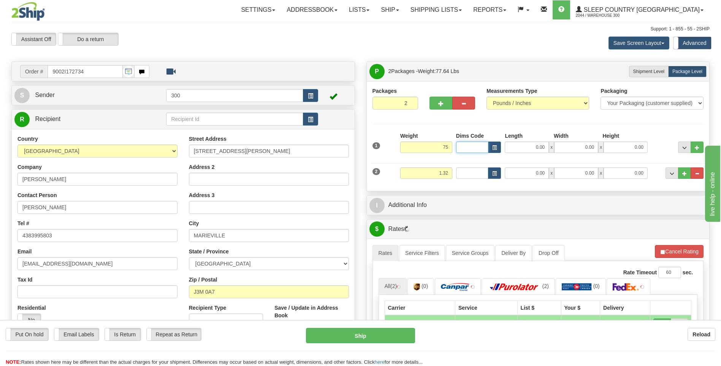
type input "75.00"
type input "20.00"
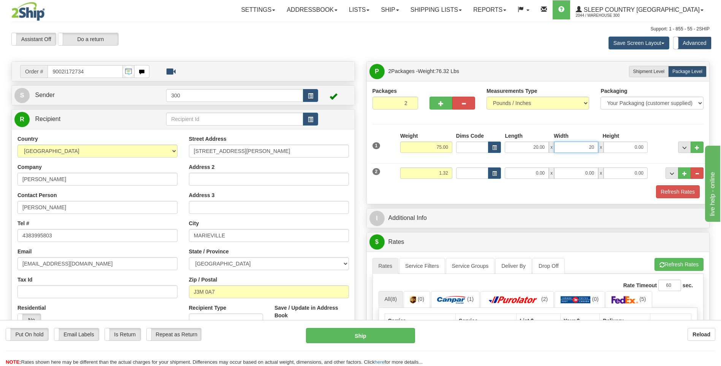
type input "20.00"
type input "42.00"
type input "7.00"
click button "Delete" at bounding box center [0, 0] width 0 height 0
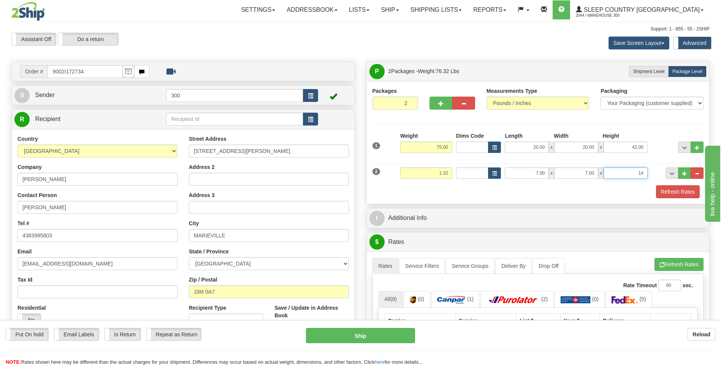
type input "14.00"
click at [656, 185] on button "Refresh Rates" at bounding box center [678, 191] width 44 height 13
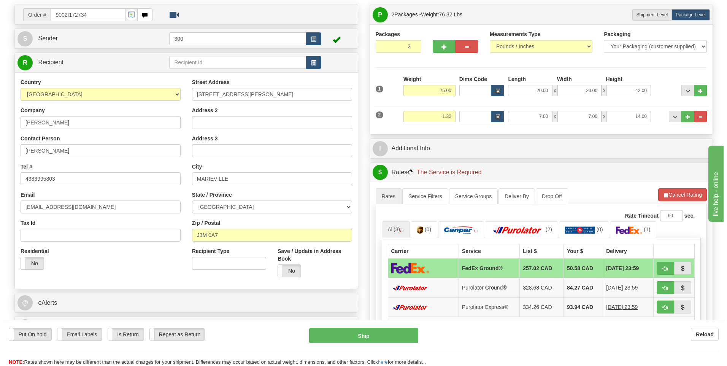
scroll to position [76, 0]
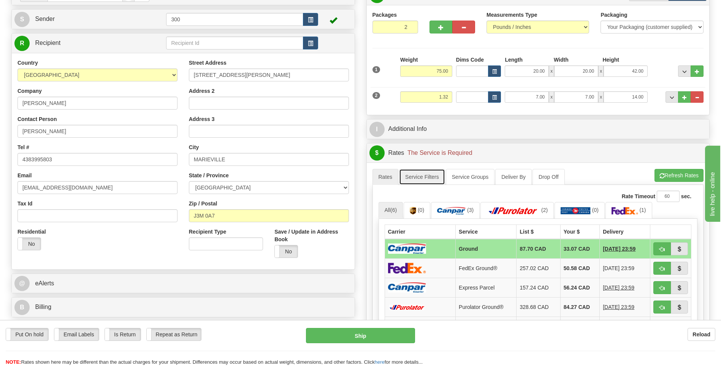
click at [417, 178] on link "Service Filters" at bounding box center [422, 177] width 46 height 16
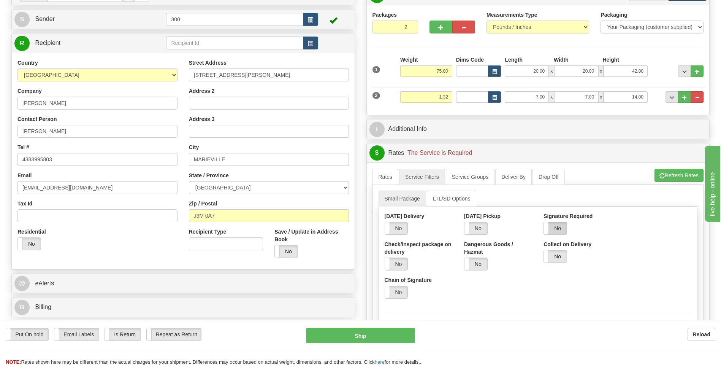
click at [559, 230] on label "No" at bounding box center [555, 228] width 23 height 12
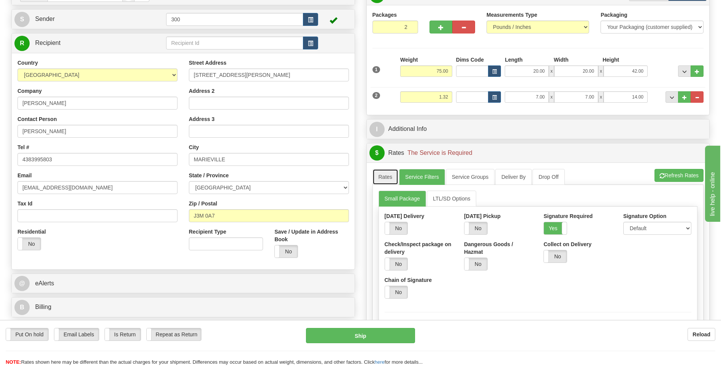
click at [381, 175] on link "Rates" at bounding box center [385, 177] width 26 height 16
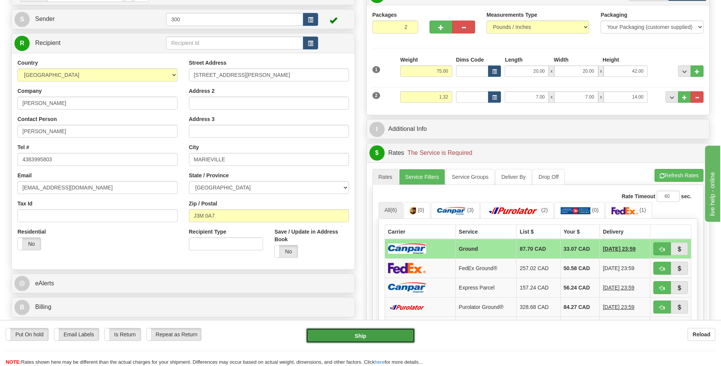
click at [356, 334] on button "Ship" at bounding box center [360, 335] width 109 height 15
type input "1"
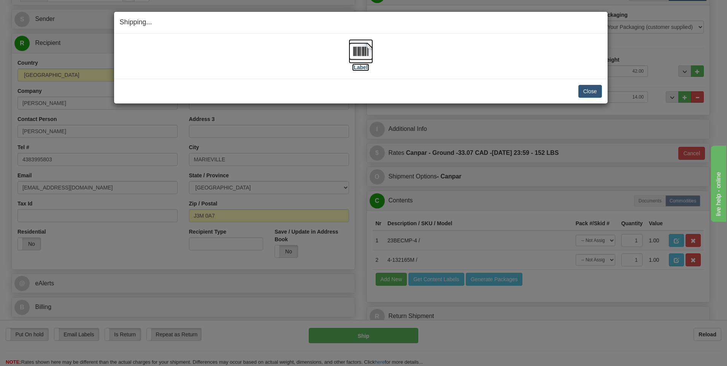
click at [363, 52] on img at bounding box center [360, 51] width 24 height 24
click at [581, 92] on button "Close" at bounding box center [590, 91] width 24 height 13
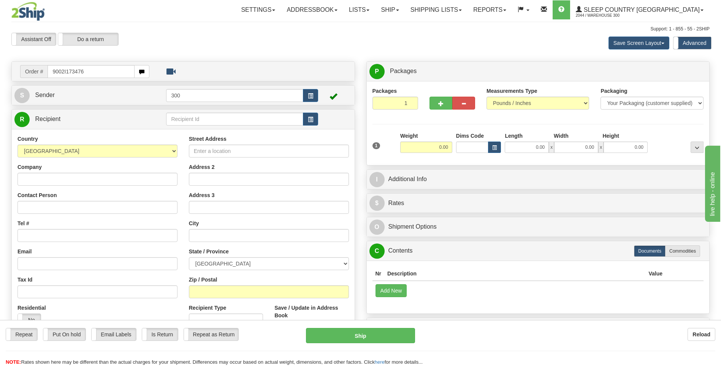
type input "9002I173476"
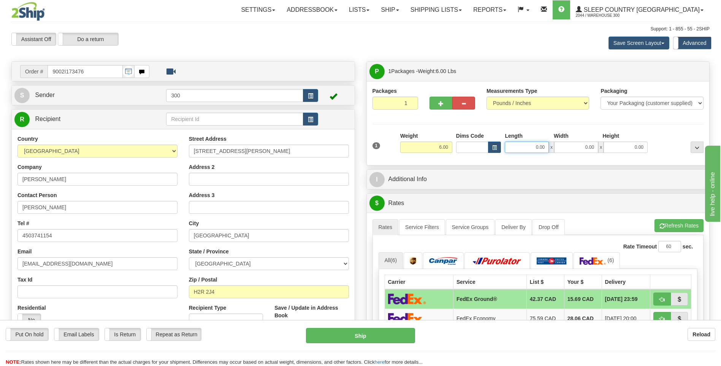
click at [516, 144] on input "0.00" at bounding box center [527, 146] width 44 height 11
type input "6.00"
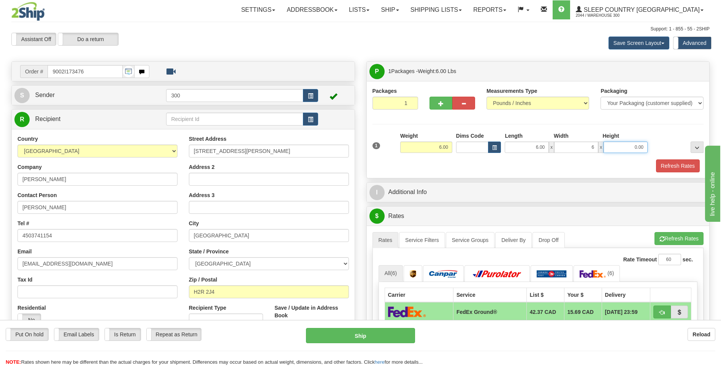
type input "6.00"
type input "16.00"
click at [656, 159] on button "Refresh Rates" at bounding box center [678, 165] width 44 height 13
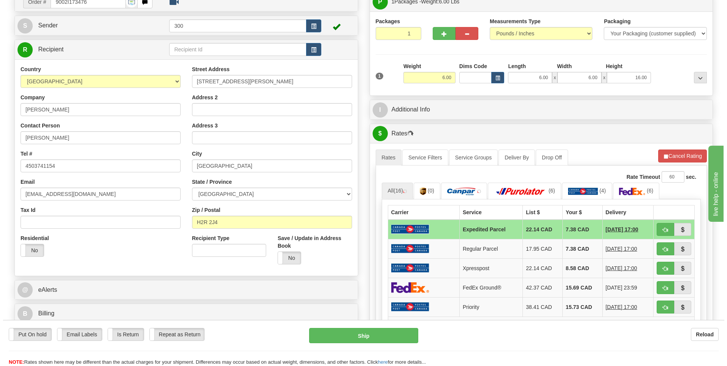
scroll to position [76, 0]
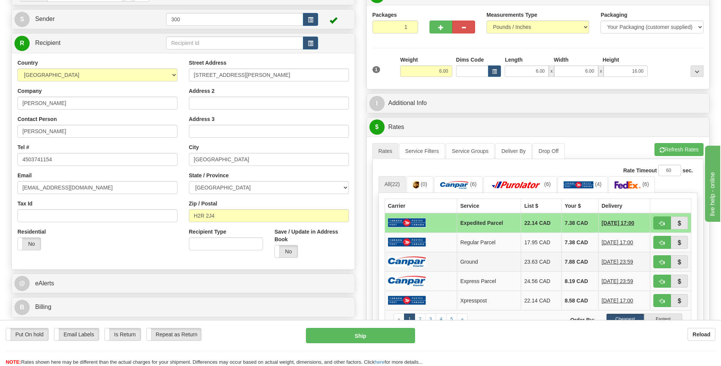
click at [414, 261] on img at bounding box center [407, 261] width 38 height 10
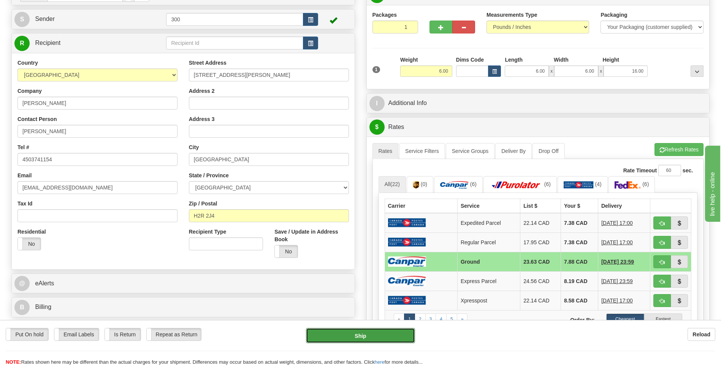
click at [350, 337] on button "Ship" at bounding box center [360, 335] width 109 height 15
type input "1"
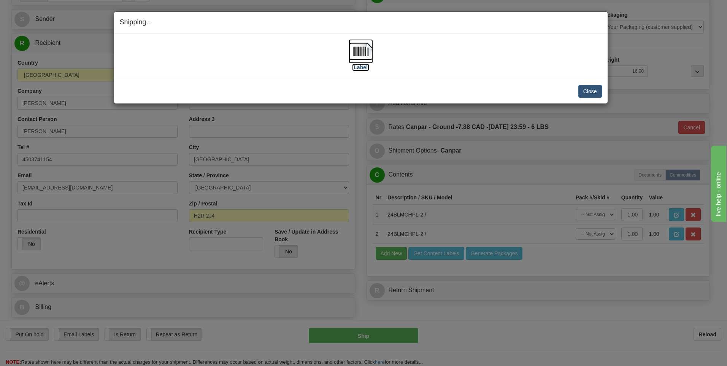
click at [361, 54] on img at bounding box center [360, 51] width 24 height 24
click at [587, 89] on button "Close" at bounding box center [590, 91] width 24 height 13
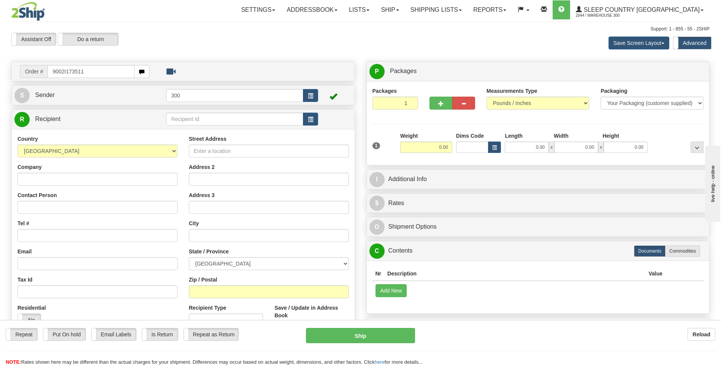
type input "9002I173511"
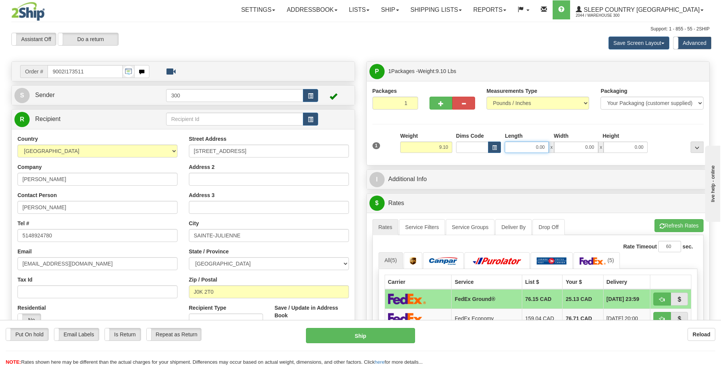
click at [523, 144] on input "0.00" at bounding box center [527, 146] width 44 height 11
type input "8.00"
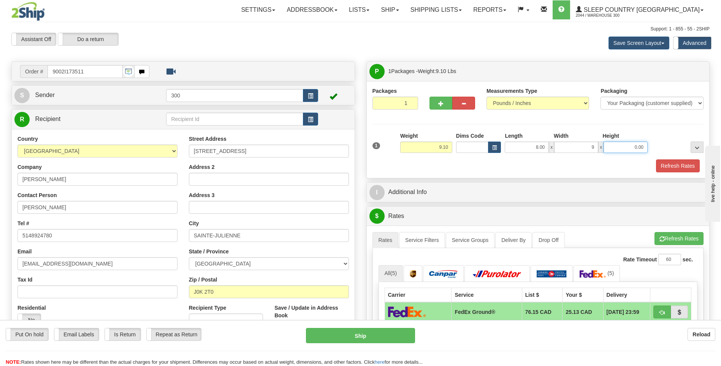
type input "9.00"
type input "19.00"
click at [656, 159] on button "Refresh Rates" at bounding box center [678, 165] width 44 height 13
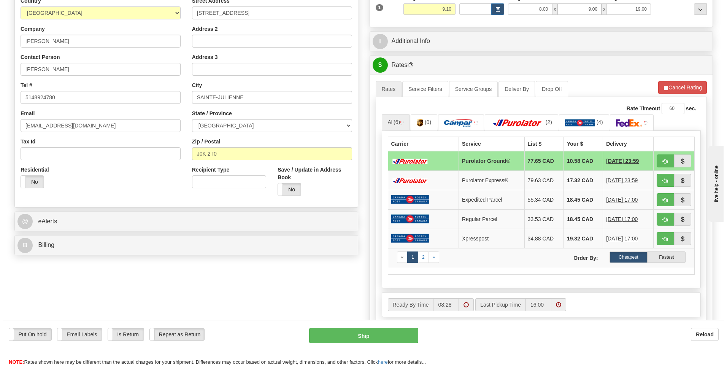
scroll to position [152, 0]
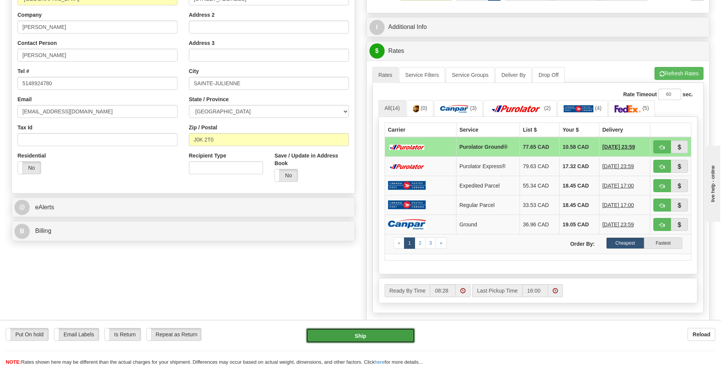
click at [364, 331] on button "Ship" at bounding box center [360, 335] width 109 height 15
type input "260"
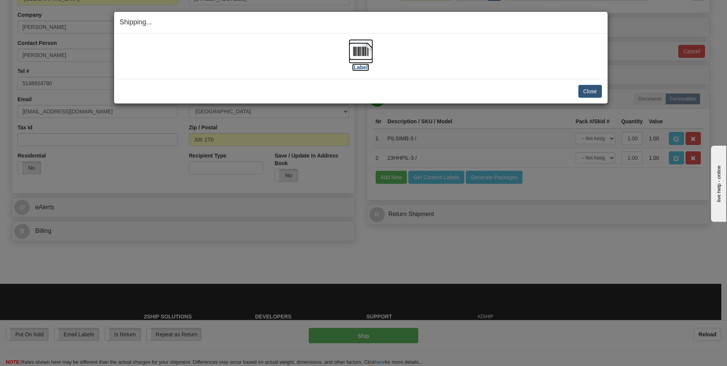
click at [354, 52] on img at bounding box center [360, 51] width 24 height 24
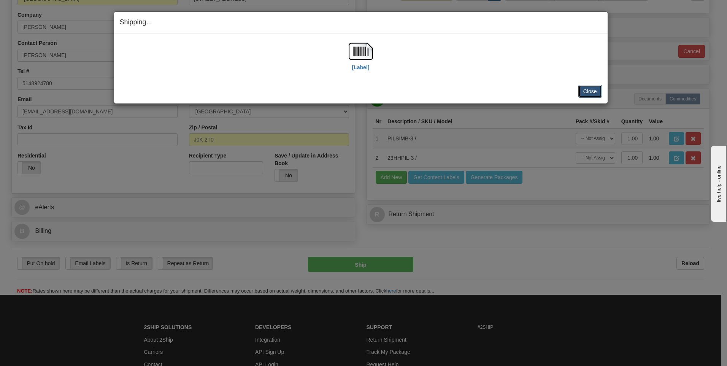
click at [583, 87] on button "Close" at bounding box center [590, 91] width 24 height 13
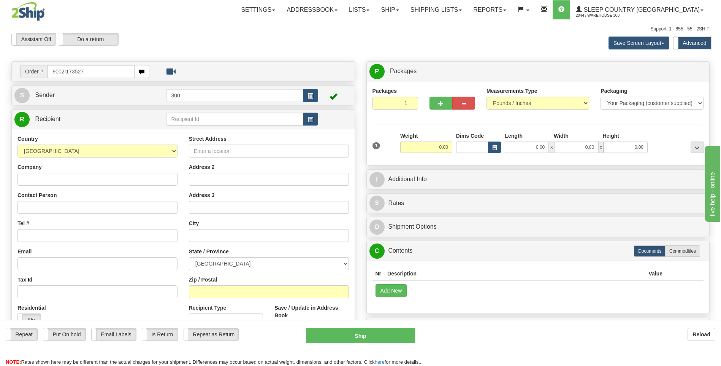
type input "9002I173527"
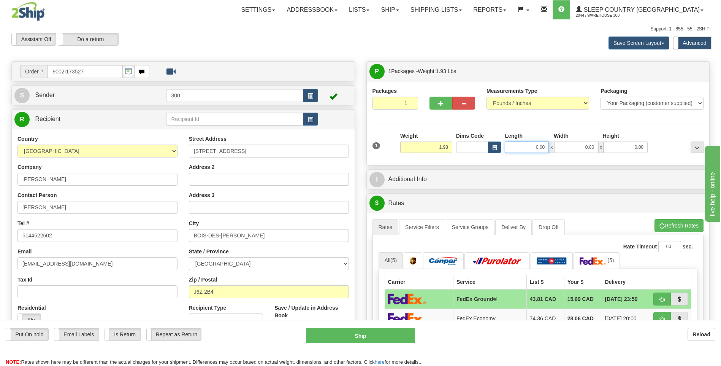
click at [517, 146] on input "0.00" at bounding box center [527, 146] width 44 height 11
type input "8.00"
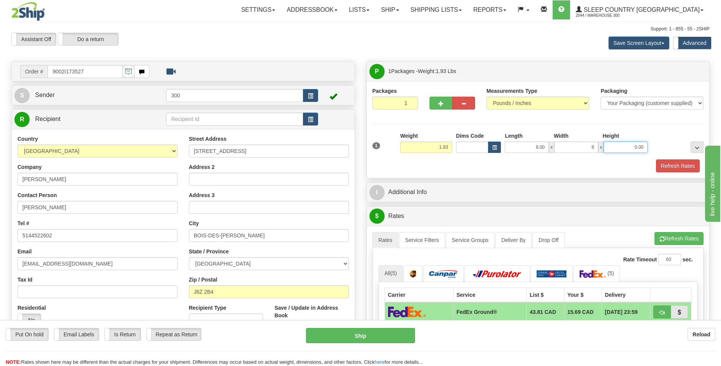
type input "8.00"
type input "6.00"
click at [656, 159] on button "Refresh Rates" at bounding box center [678, 165] width 44 height 13
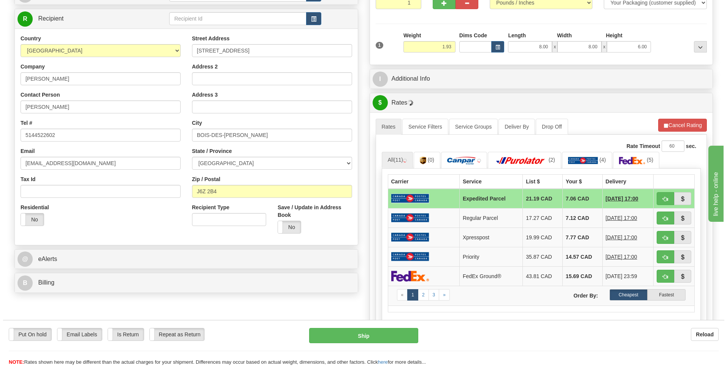
scroll to position [114, 0]
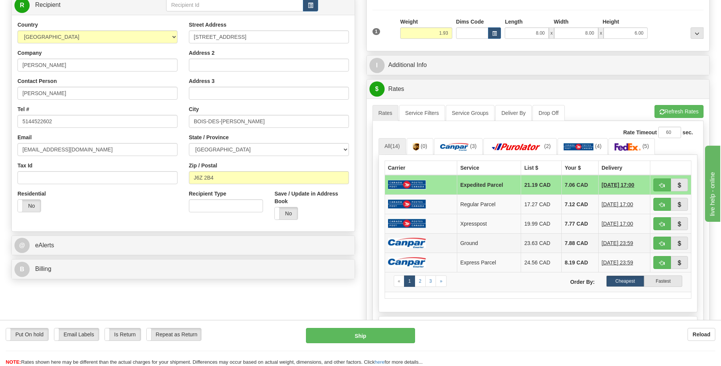
click at [415, 242] on img at bounding box center [407, 242] width 38 height 10
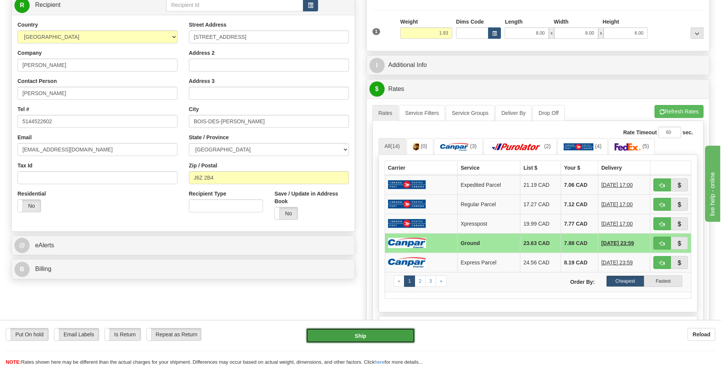
click at [350, 337] on button "Ship" at bounding box center [360, 335] width 109 height 15
type input "1"
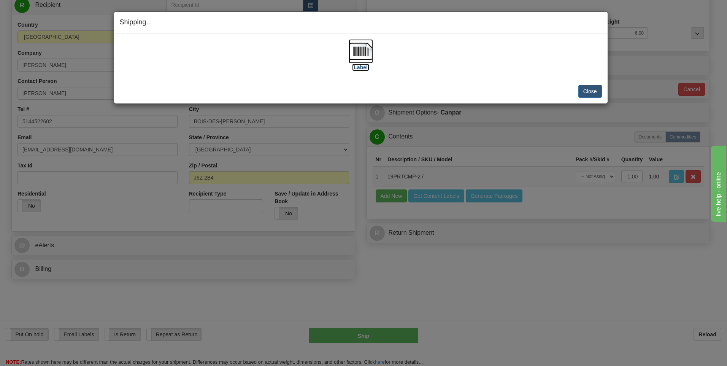
click at [356, 52] on img at bounding box center [360, 51] width 24 height 24
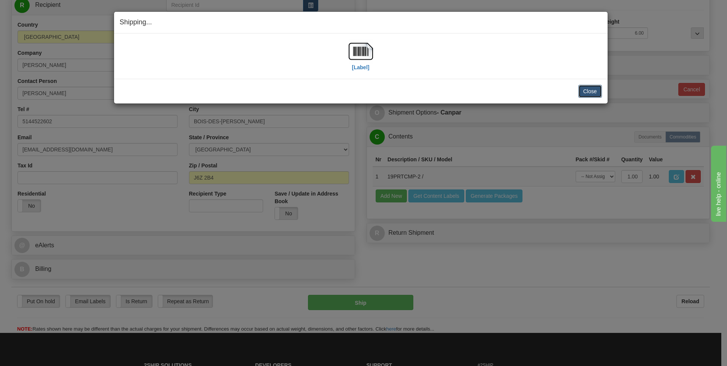
click at [584, 90] on button "Close" at bounding box center [590, 91] width 24 height 13
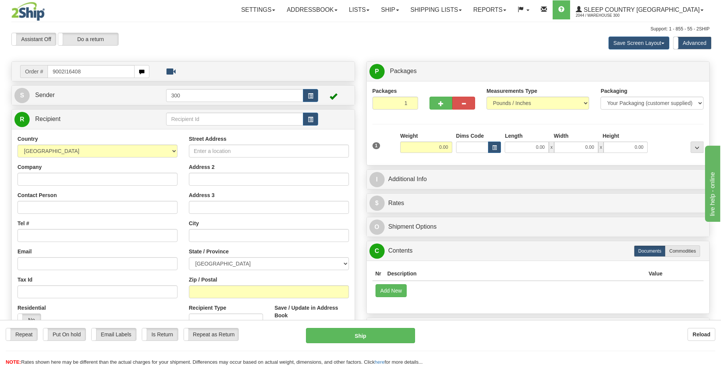
type input "9002I164085"
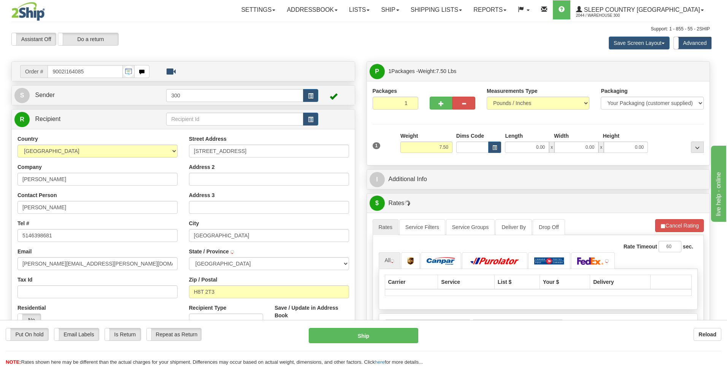
type input "LACHINE"
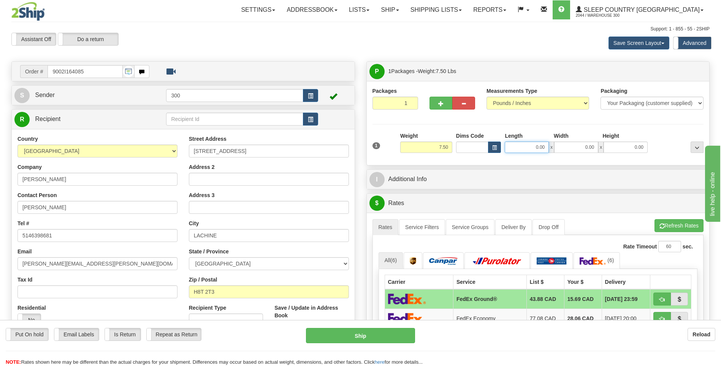
click at [531, 144] on input "0.00" at bounding box center [527, 146] width 44 height 11
type input "4.50"
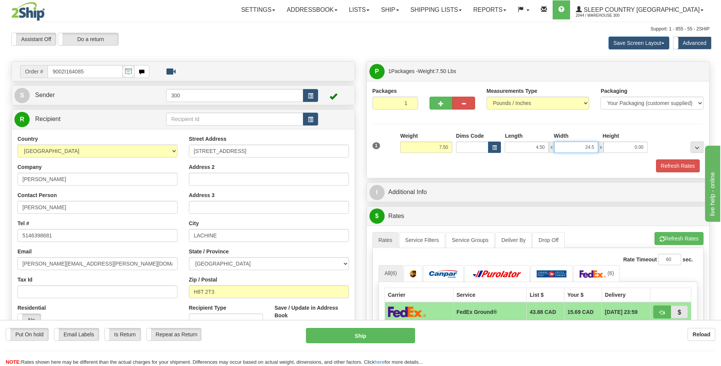
type input "24.50"
type input "14.50"
click at [656, 159] on button "Refresh Rates" at bounding box center [678, 165] width 44 height 13
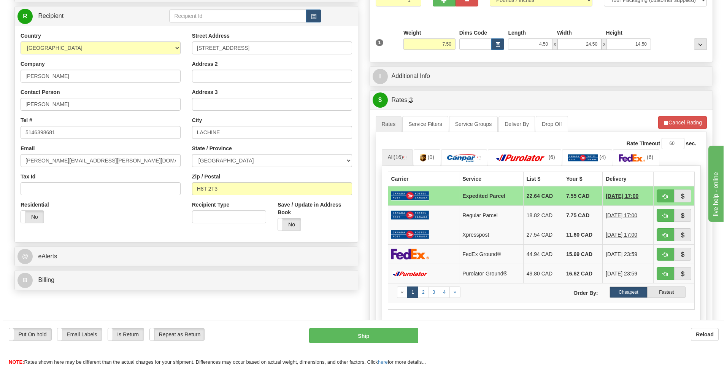
scroll to position [114, 0]
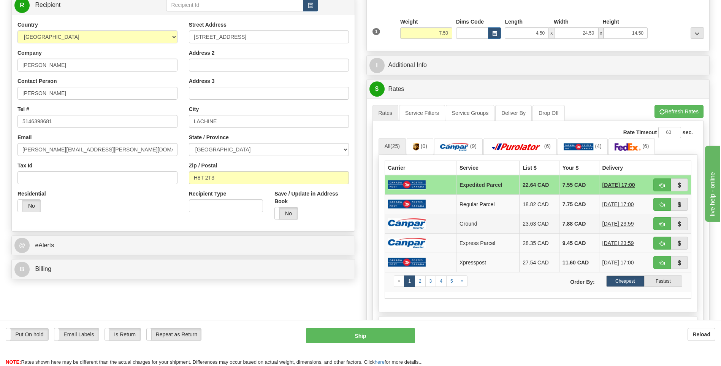
click at [413, 223] on img at bounding box center [407, 223] width 38 height 10
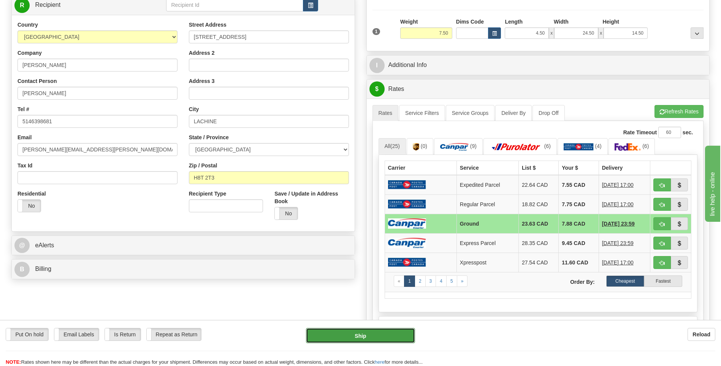
click at [365, 335] on button "Ship" at bounding box center [360, 335] width 109 height 15
type input "1"
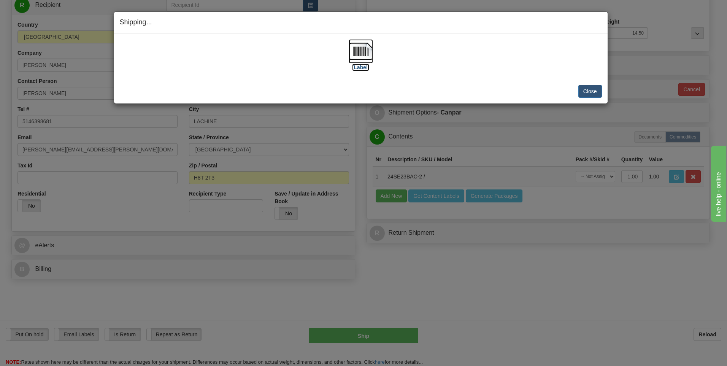
click at [358, 50] on img at bounding box center [360, 51] width 24 height 24
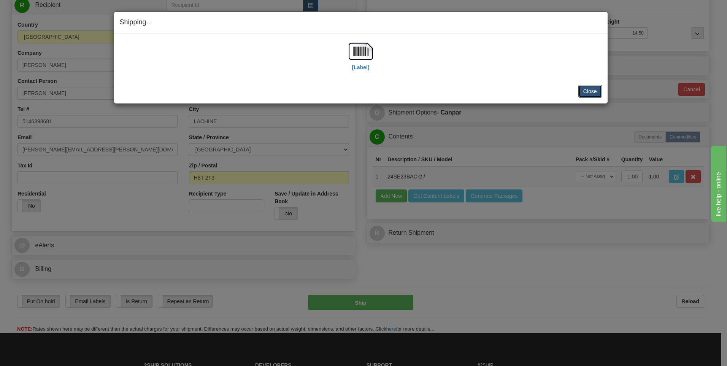
click at [594, 88] on button "Close" at bounding box center [590, 91] width 24 height 13
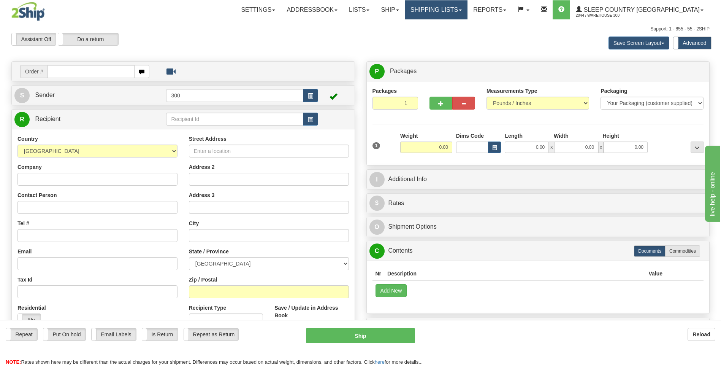
click at [467, 11] on link "Shipping lists" at bounding box center [436, 9] width 63 height 19
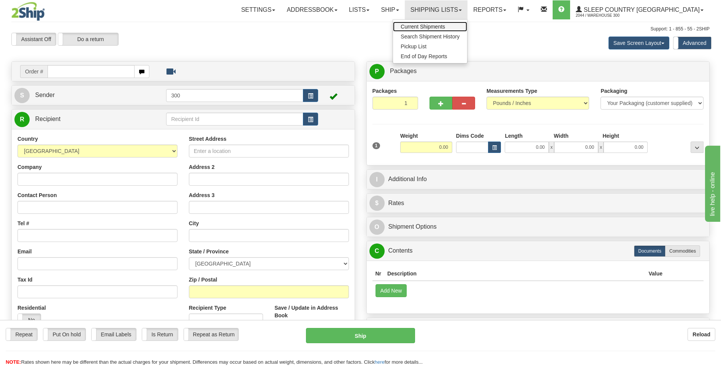
click at [445, 25] on span "Current Shipments" at bounding box center [423, 27] width 44 height 6
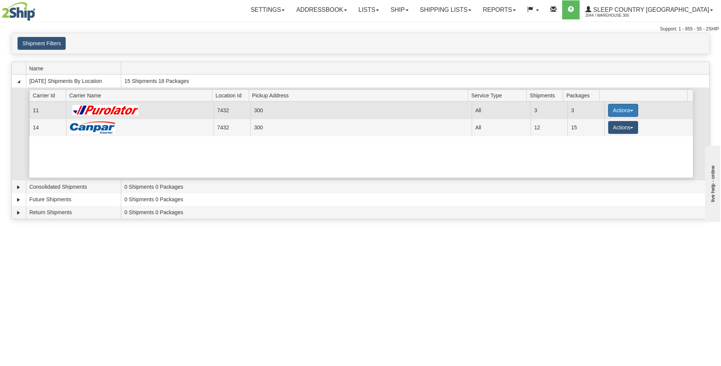
click at [629, 109] on button "Actions" at bounding box center [623, 110] width 30 height 13
click at [606, 135] on link "Close" at bounding box center [607, 135] width 61 height 10
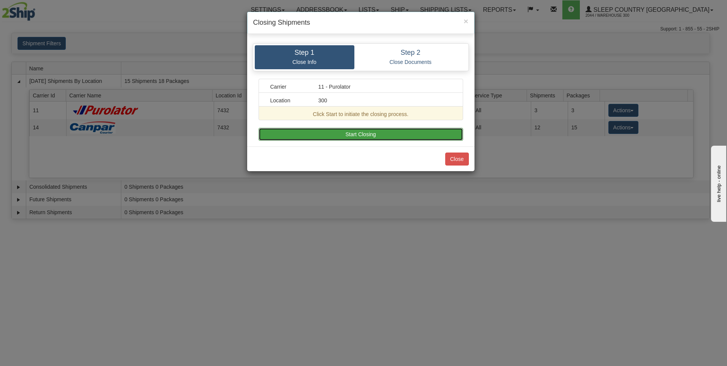
click at [336, 134] on button "Start Closing" at bounding box center [360, 134] width 204 height 13
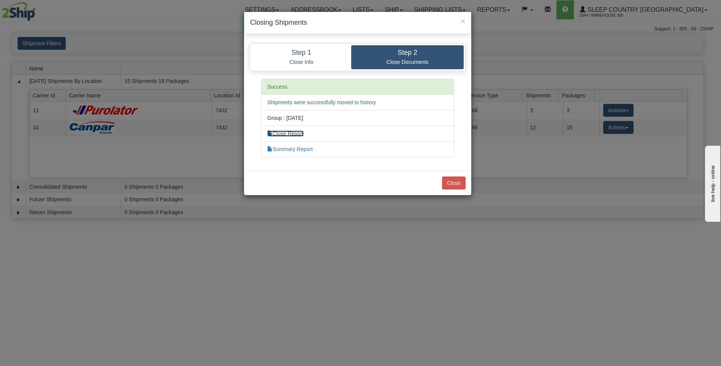
click at [292, 134] on link "Close Report" at bounding box center [285, 133] width 36 height 6
click at [293, 147] on link "Summary Report" at bounding box center [290, 149] width 46 height 6
click at [456, 180] on button "Close" at bounding box center [454, 182] width 24 height 13
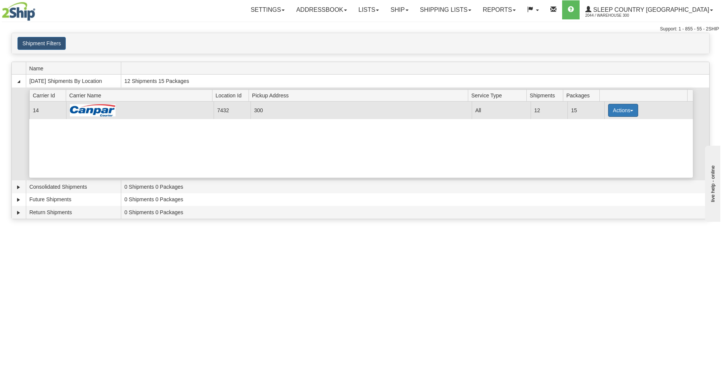
click at [632, 111] on button "Actions" at bounding box center [623, 110] width 30 height 13
click at [600, 136] on span "Close" at bounding box center [592, 133] width 17 height 5
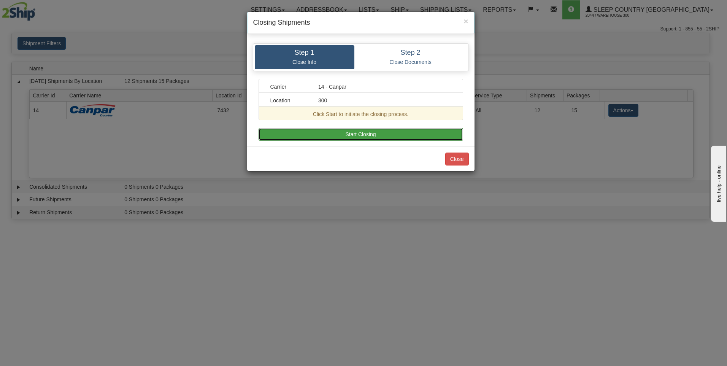
click at [370, 136] on button "Start Closing" at bounding box center [360, 134] width 204 height 13
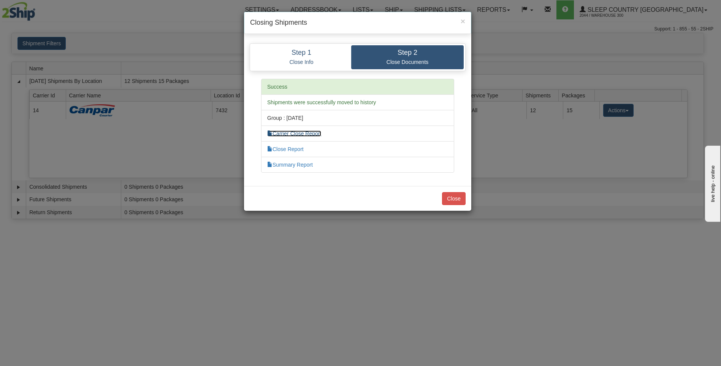
click at [302, 132] on link "Carrier Close Report" at bounding box center [294, 133] width 54 height 6
click at [287, 147] on link "Close Report" at bounding box center [285, 149] width 36 height 6
click at [291, 165] on link "Summary Report" at bounding box center [290, 164] width 46 height 6
click at [449, 201] on button "Close" at bounding box center [454, 198] width 24 height 13
